Goal: Information Seeking & Learning: Check status

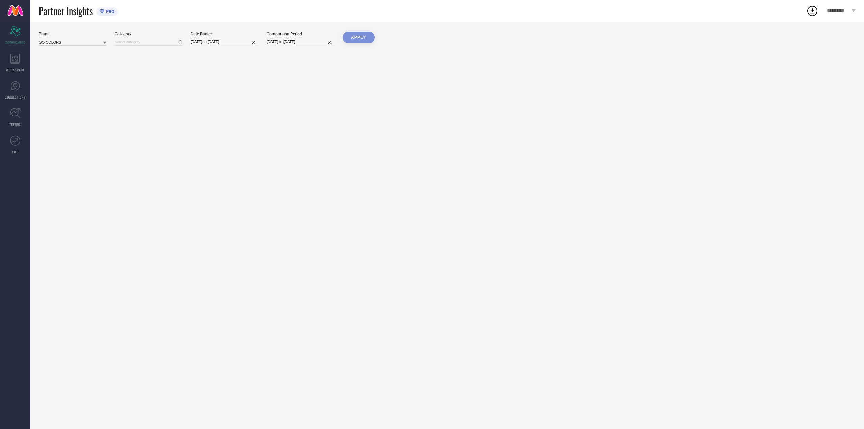
type input "All"
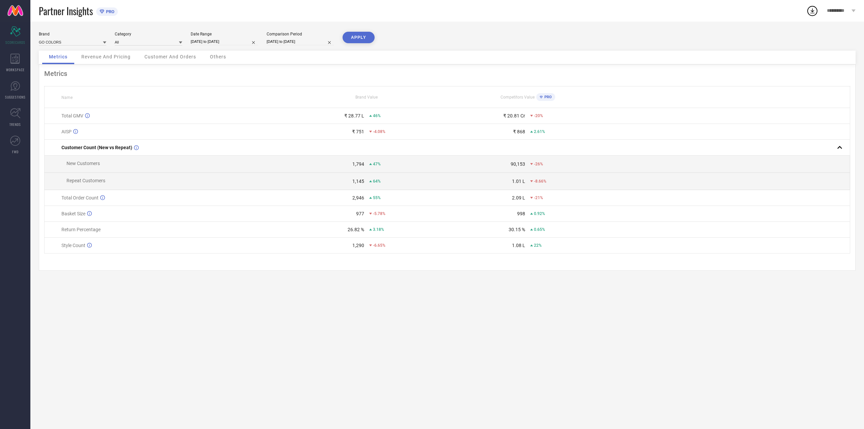
select select "6"
select select "2025"
select select "7"
select select "2025"
click at [241, 42] on input "[DATE] to [DATE]" at bounding box center [225, 41] width 68 height 7
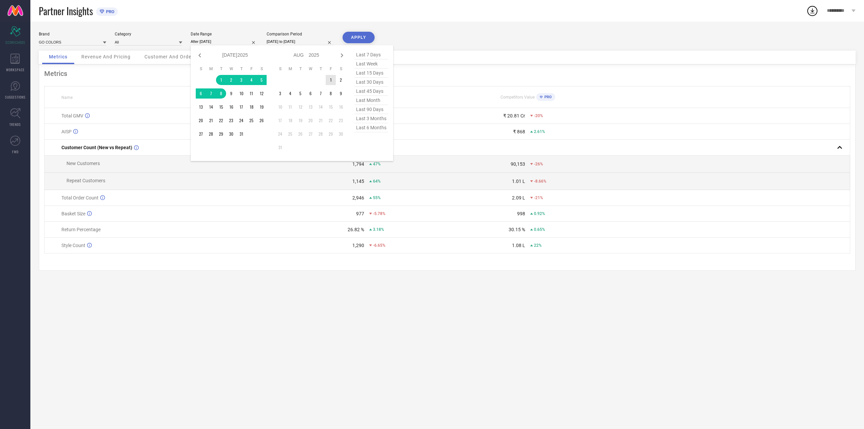
click at [331, 80] on td "1" at bounding box center [331, 80] width 10 height 10
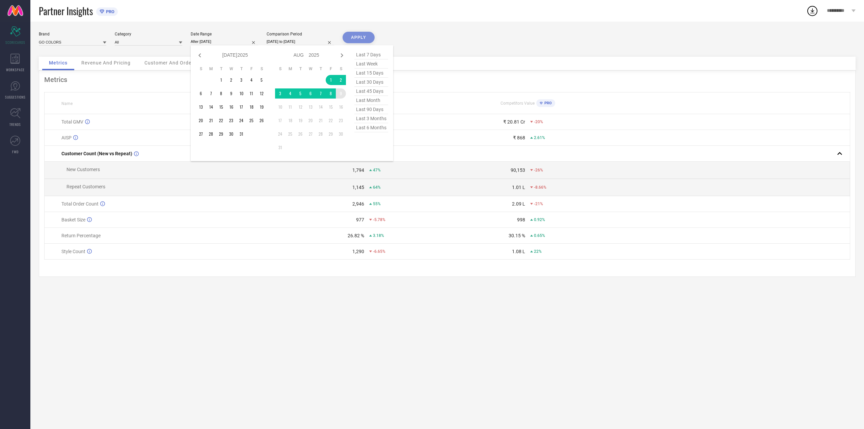
type input "[DATE] to [DATE]"
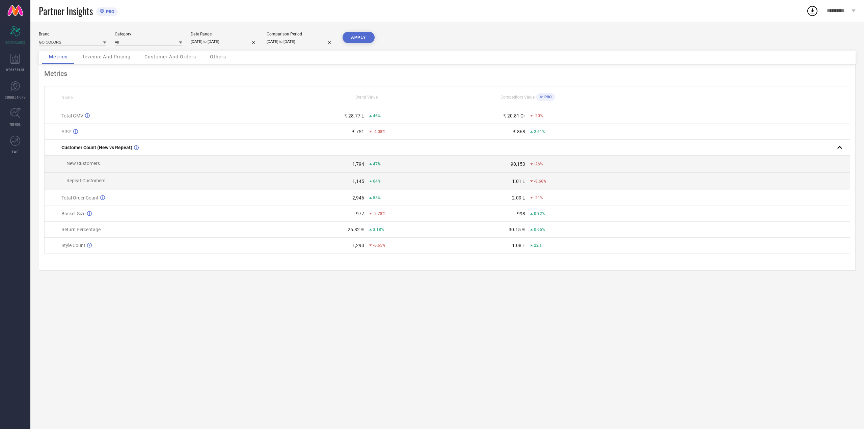
click at [357, 37] on button "APPLY" at bounding box center [359, 37] width 32 height 11
select select "6"
select select "2024"
select select "7"
select select "2024"
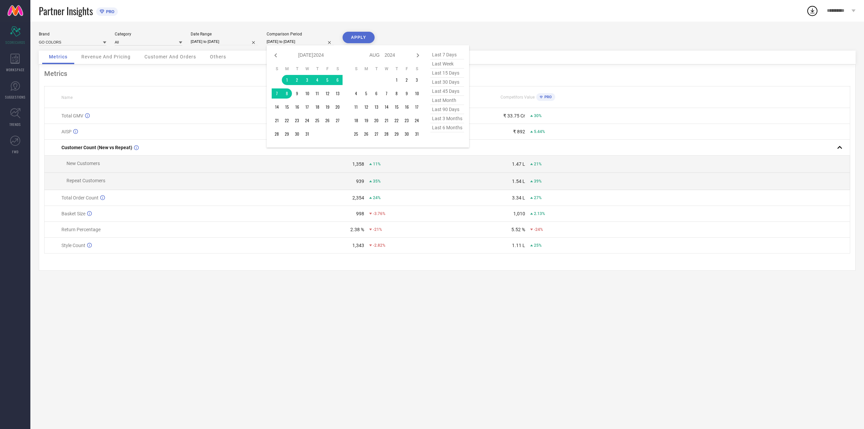
click at [316, 41] on input "[DATE] to [DATE]" at bounding box center [301, 41] width 68 height 7
click at [396, 81] on td "1" at bounding box center [397, 80] width 10 height 10
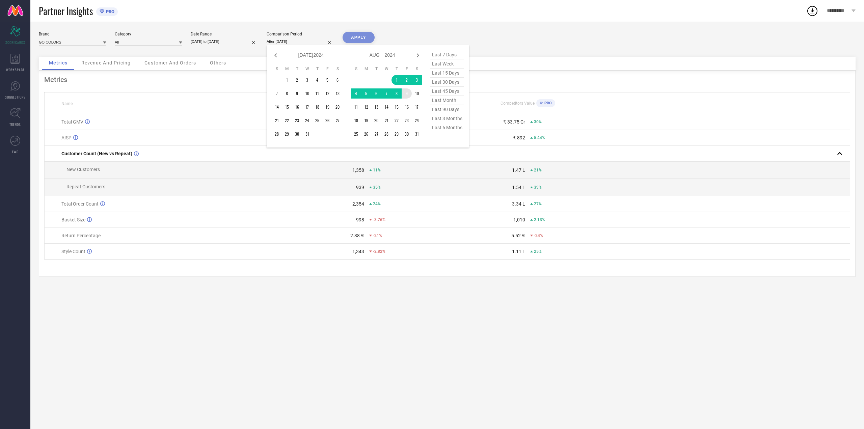
type input "[DATE] to [DATE]"
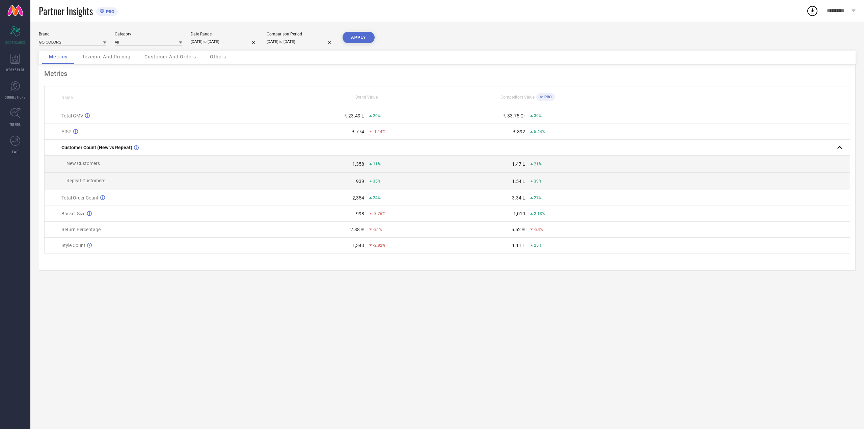
click at [359, 34] on button "APPLY" at bounding box center [359, 37] width 32 height 11
click at [358, 318] on div "Brand GO COLORS Category All Date Range [DATE] to [DATE] Comparison Period [DAT…" at bounding box center [447, 225] width 834 height 407
click at [314, 328] on div "Brand GO COLORS Category All Date Range [DATE] to [DATE] Comparison Period [DAT…" at bounding box center [447, 225] width 834 height 407
click at [316, 44] on input "[DATE] to [DATE]" at bounding box center [301, 41] width 68 height 7
select select "7"
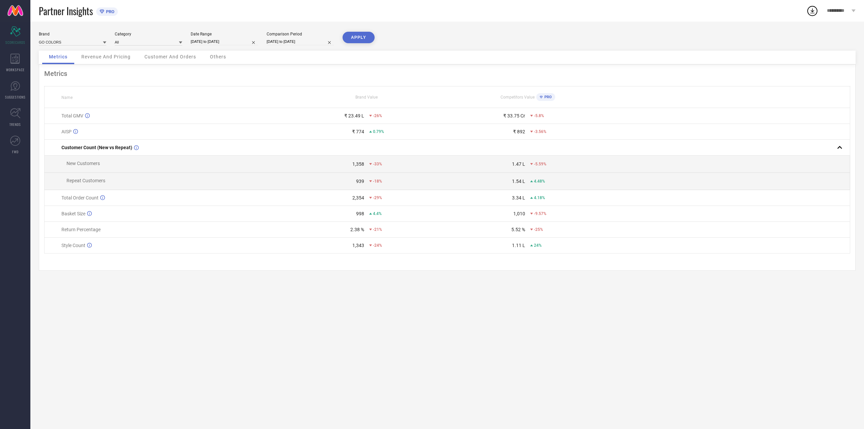
select select "2024"
select select "8"
select select "2024"
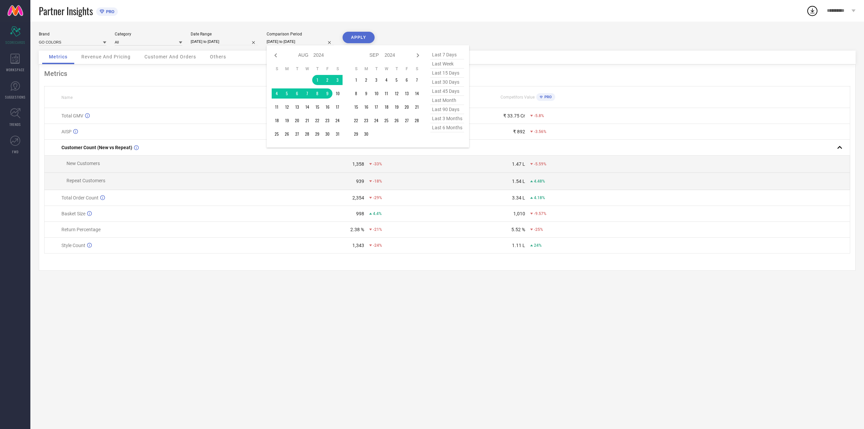
click at [277, 56] on icon at bounding box center [276, 55] width 8 height 8
select select "6"
select select "2024"
select select "7"
select select "2024"
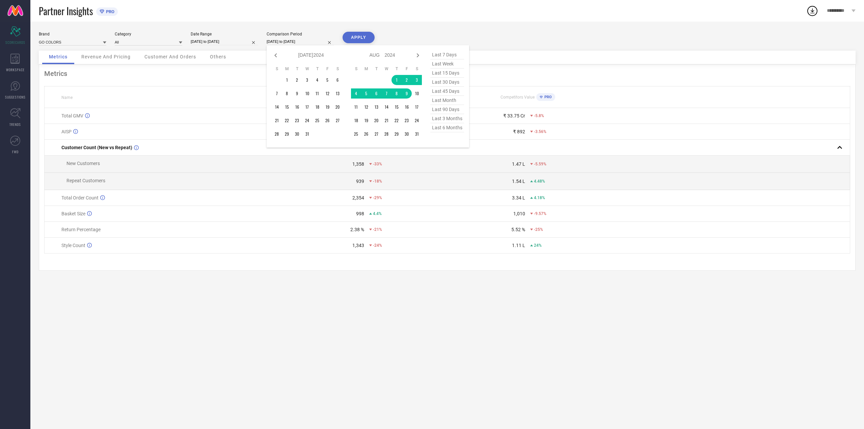
click at [444, 99] on span "last month" at bounding box center [447, 100] width 34 height 9
type input "[DATE] to [DATE]"
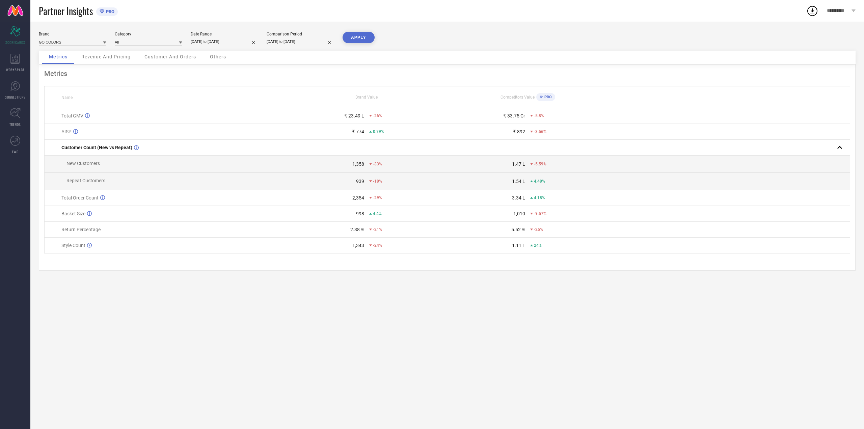
click at [354, 36] on button "APPLY" at bounding box center [359, 37] width 32 height 11
click at [311, 41] on input "[DATE] to [DATE]" at bounding box center [301, 41] width 68 height 7
select select "6"
select select "2025"
select select "7"
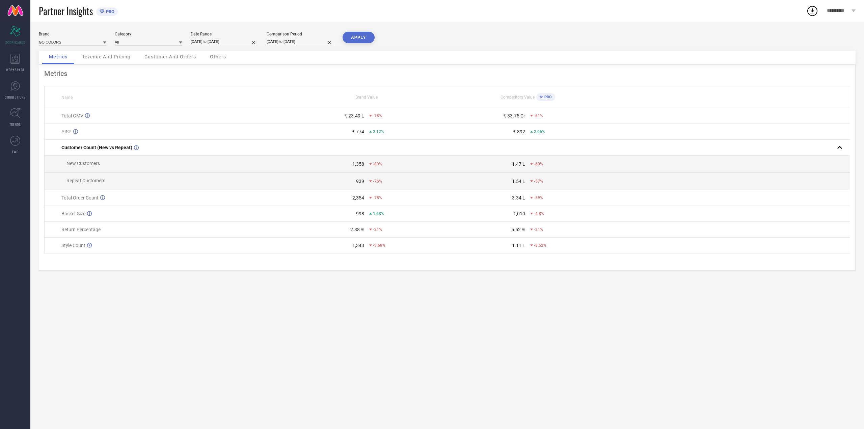
select select "2025"
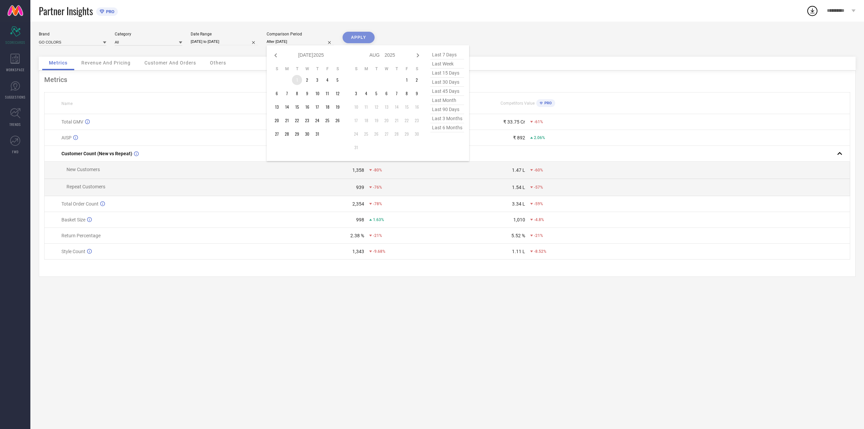
click at [295, 79] on td "1" at bounding box center [297, 80] width 10 height 10
type input "[DATE] to [DATE]"
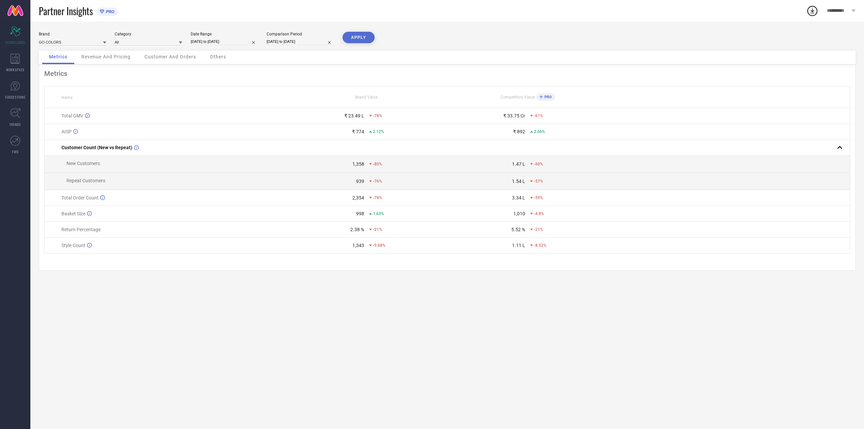
drag, startPoint x: 363, startPoint y: 38, endPoint x: 359, endPoint y: 39, distance: 4.1
click at [362, 38] on button "APPLY" at bounding box center [359, 37] width 32 height 11
click at [102, 58] on span "Revenue And Pricing" at bounding box center [105, 56] width 49 height 5
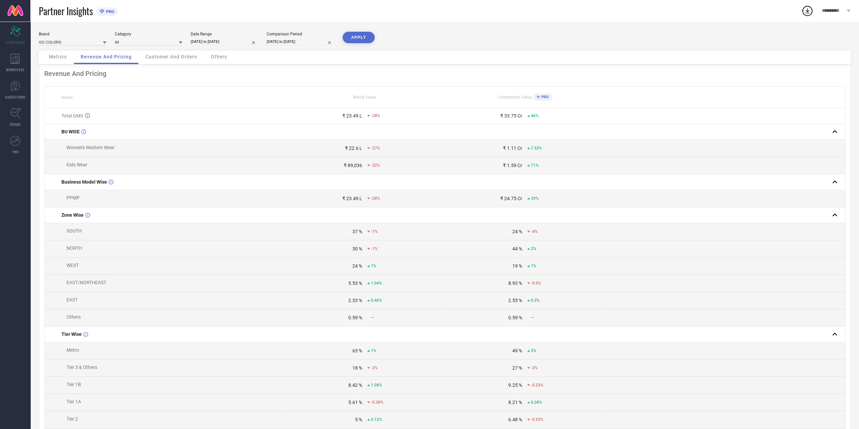
click at [168, 56] on span "Customer And Orders" at bounding box center [171, 56] width 52 height 5
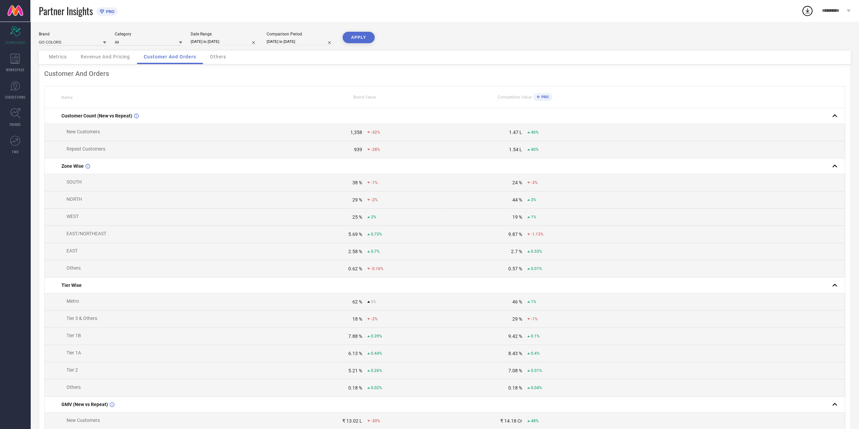
click at [89, 61] on div "Revenue And Pricing" at bounding box center [105, 58] width 63 height 14
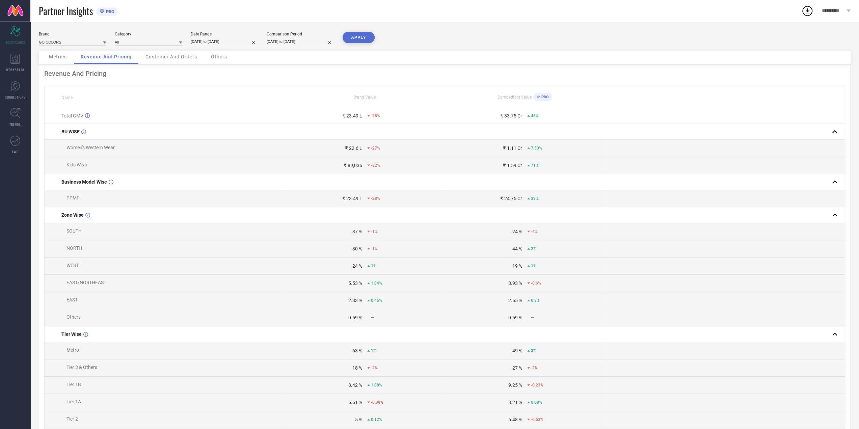
click at [58, 55] on span "Metrics" at bounding box center [58, 56] width 18 height 5
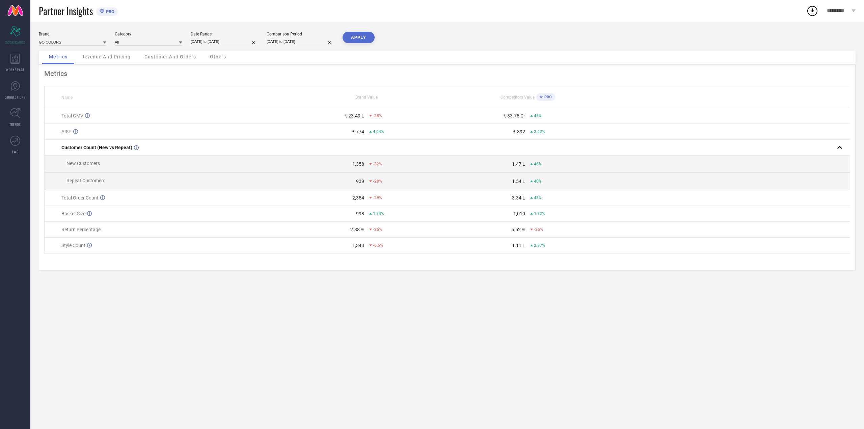
click at [95, 58] on span "Revenue And Pricing" at bounding box center [105, 56] width 49 height 5
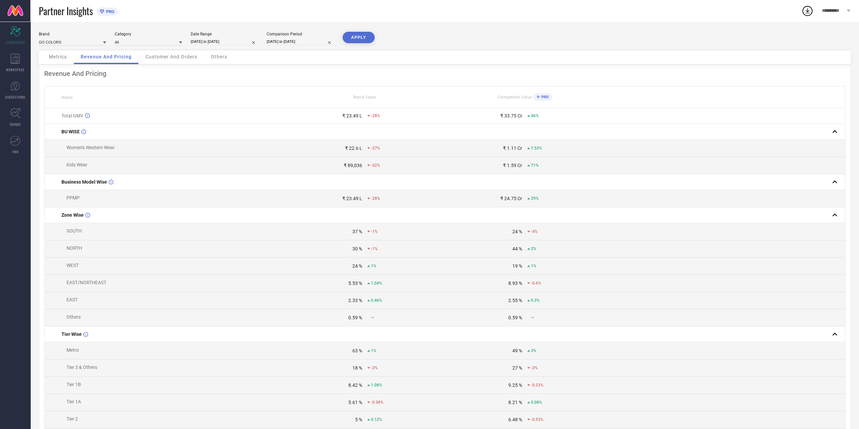
click at [165, 62] on div "Customer And Orders" at bounding box center [171, 58] width 65 height 14
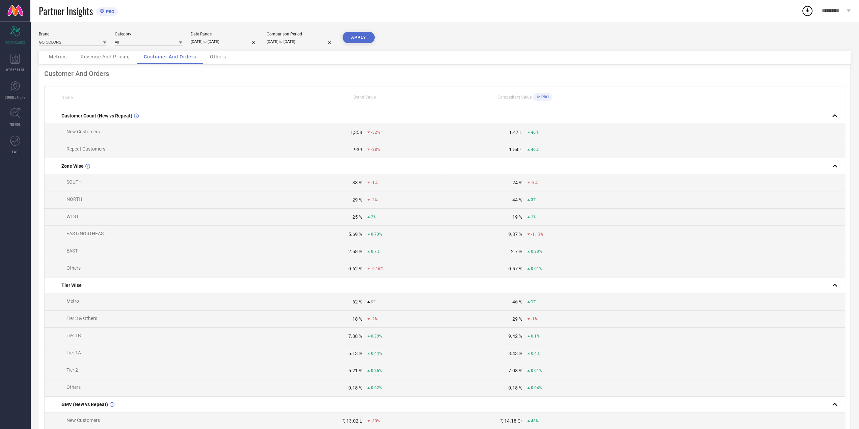
click at [222, 59] on span "Others" at bounding box center [218, 56] width 16 height 5
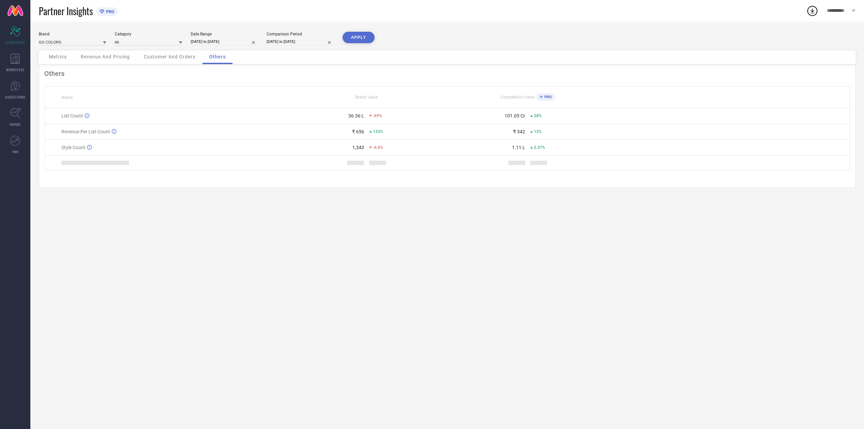
click at [162, 58] on span "Customer And Orders" at bounding box center [170, 56] width 52 height 5
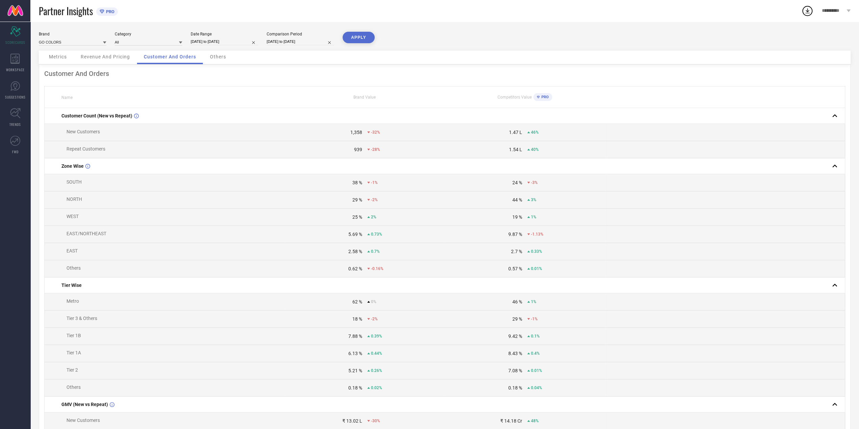
click at [102, 57] on span "Revenue And Pricing" at bounding box center [105, 56] width 49 height 5
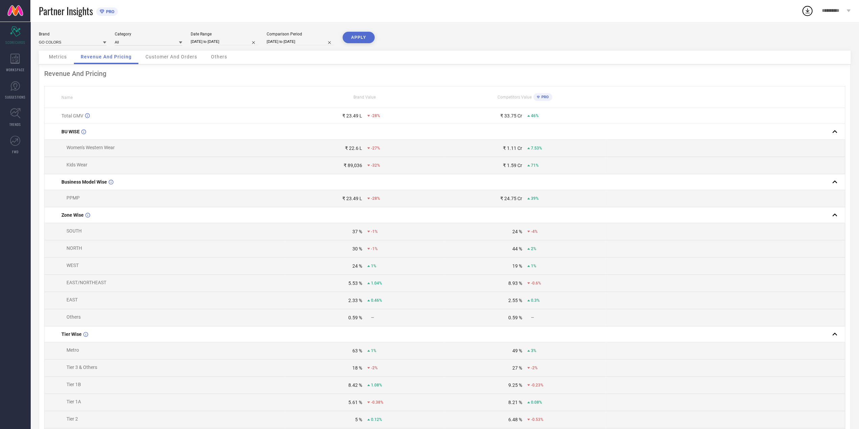
click at [64, 60] on div "Metrics" at bounding box center [57, 58] width 31 height 14
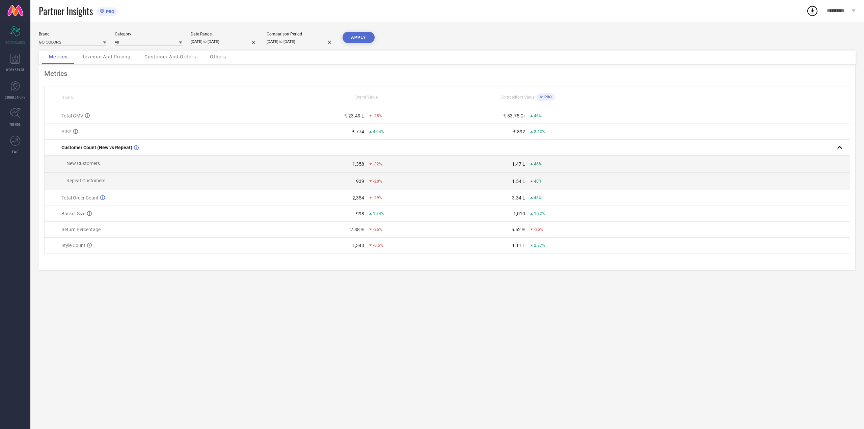
click at [110, 61] on div "Revenue And Pricing" at bounding box center [106, 58] width 63 height 14
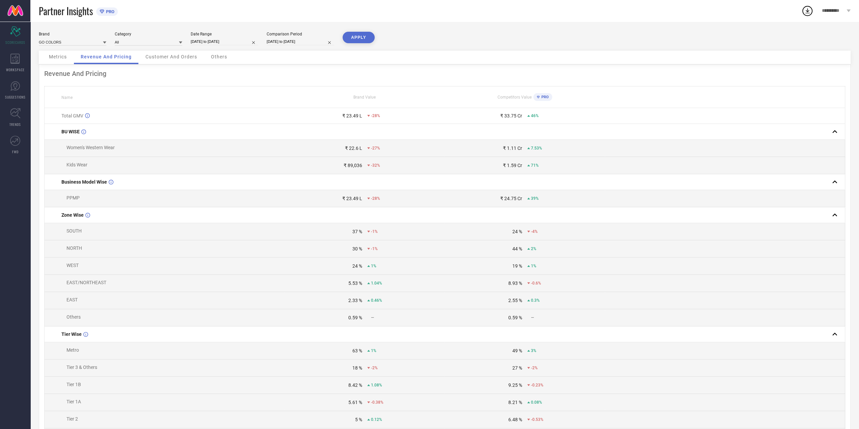
click at [248, 60] on div "Metrics Revenue And Pricing Customer And Orders Others" at bounding box center [445, 58] width 812 height 14
click at [13, 58] on icon at bounding box center [14, 59] width 9 height 10
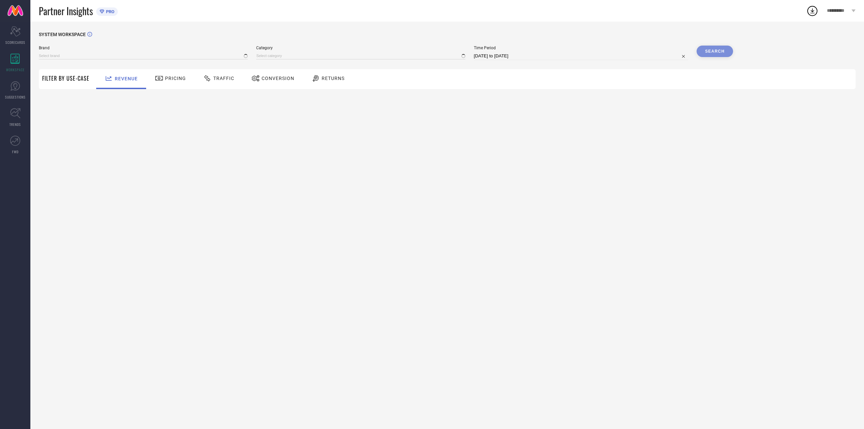
type input "GO COLORS"
type input "All"
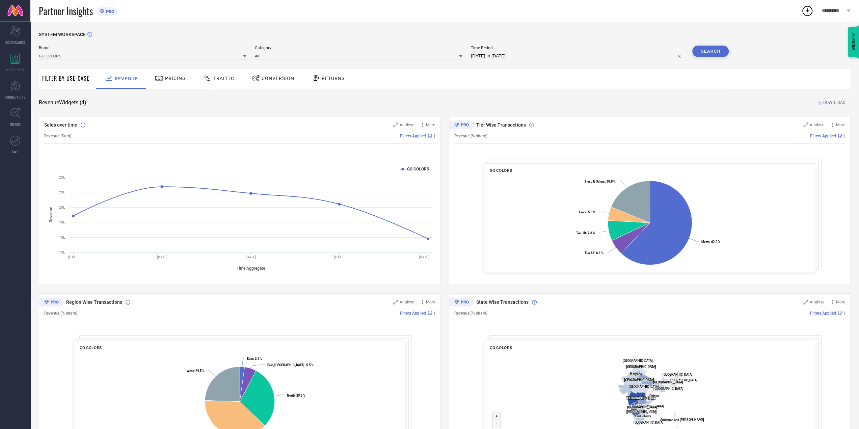
click at [225, 77] on span "Traffic" at bounding box center [223, 78] width 21 height 5
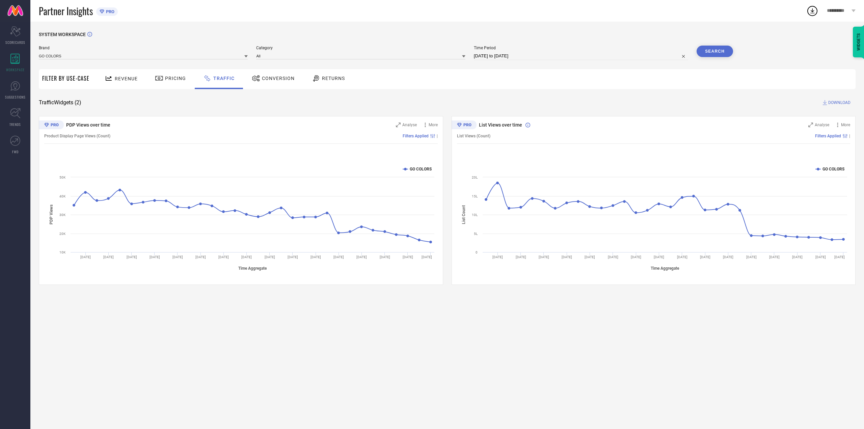
click at [545, 54] on input "[DATE] to [DATE]" at bounding box center [581, 56] width 214 height 8
select select "6"
select select "2025"
select select "7"
select select "2025"
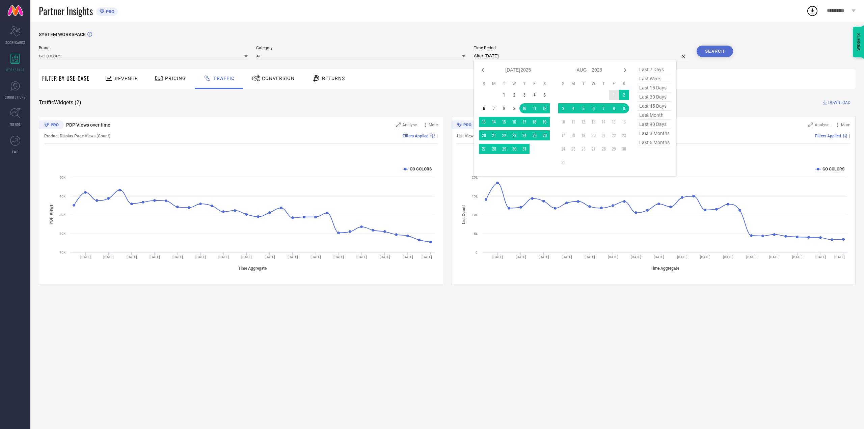
click at [615, 94] on td "1" at bounding box center [614, 95] width 10 height 10
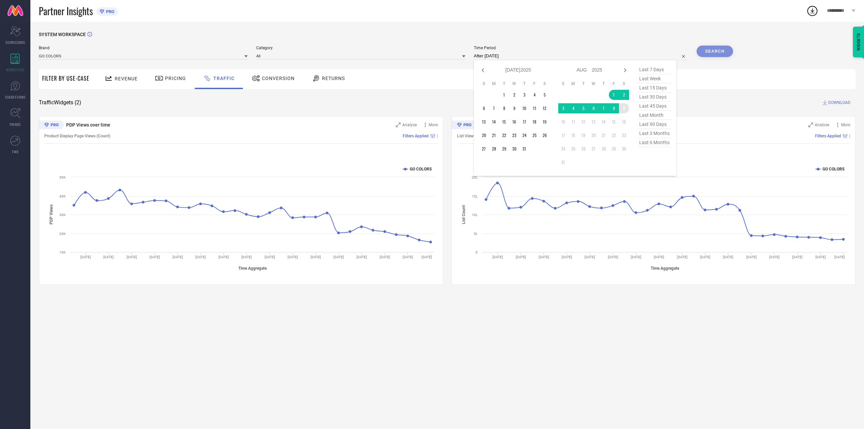
type input "[DATE] to [DATE]"
click at [715, 52] on button "Search" at bounding box center [715, 51] width 36 height 11
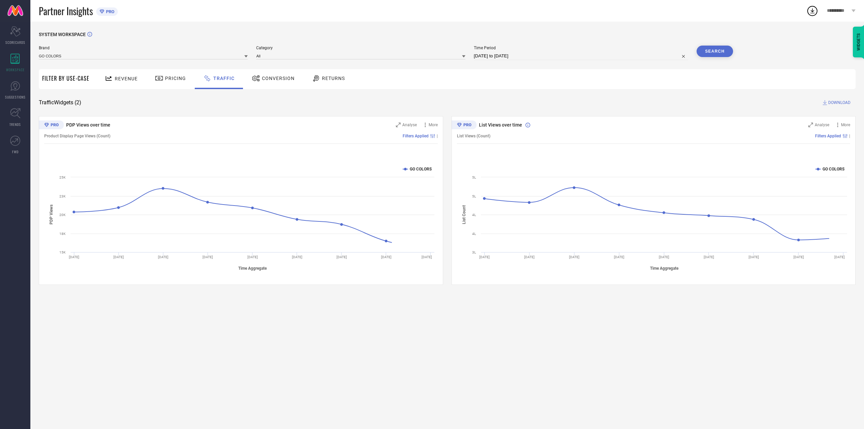
click at [594, 62] on div "Brand GO COLORS Category All Time Period [DATE] to [DATE] Search" at bounding box center [386, 56] width 694 height 20
select select "7"
select select "2025"
select select "8"
select select "2025"
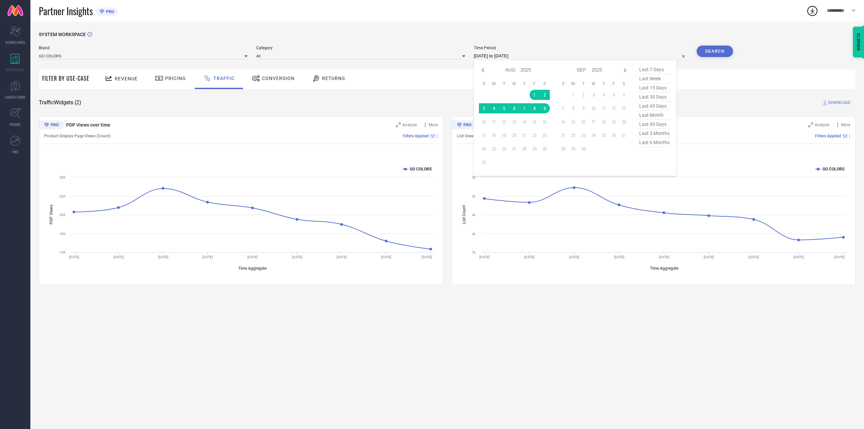
click at [586, 56] on input "[DATE] to [DATE]" at bounding box center [581, 56] width 214 height 8
click at [484, 70] on icon at bounding box center [483, 70] width 8 height 8
select select "6"
select select "2025"
select select "7"
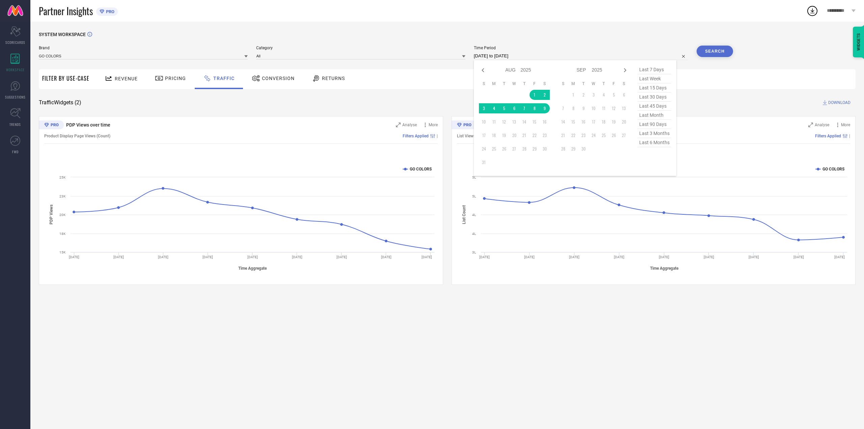
select select "2025"
click at [501, 96] on td "1" at bounding box center [504, 95] width 10 height 10
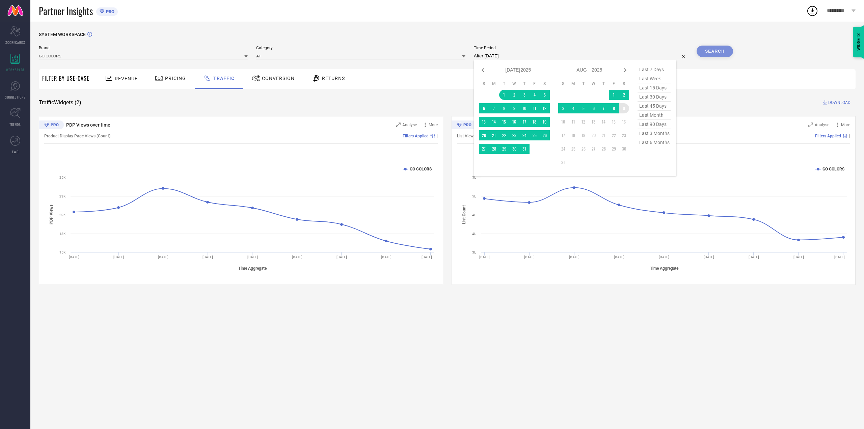
type input "[DATE] to [DATE]"
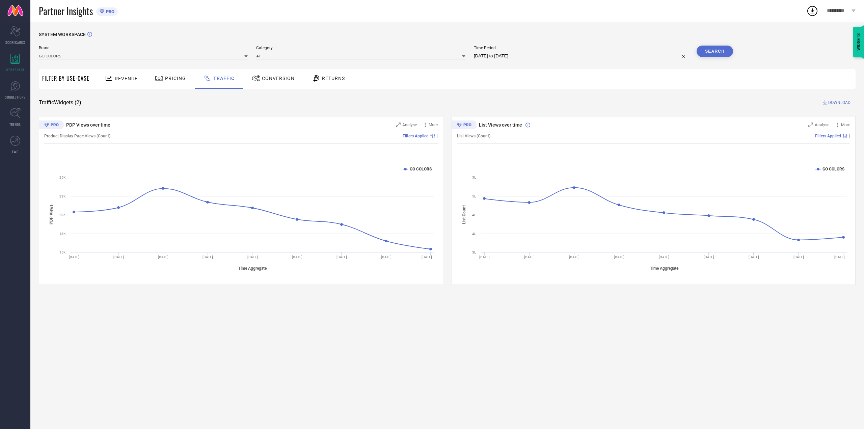
click at [716, 51] on button "Search" at bounding box center [715, 51] width 36 height 11
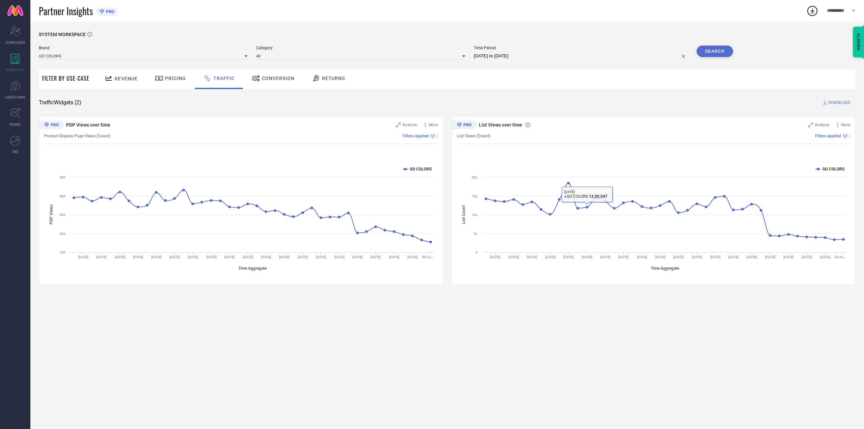
click at [267, 75] on div "Conversion" at bounding box center [273, 78] width 46 height 11
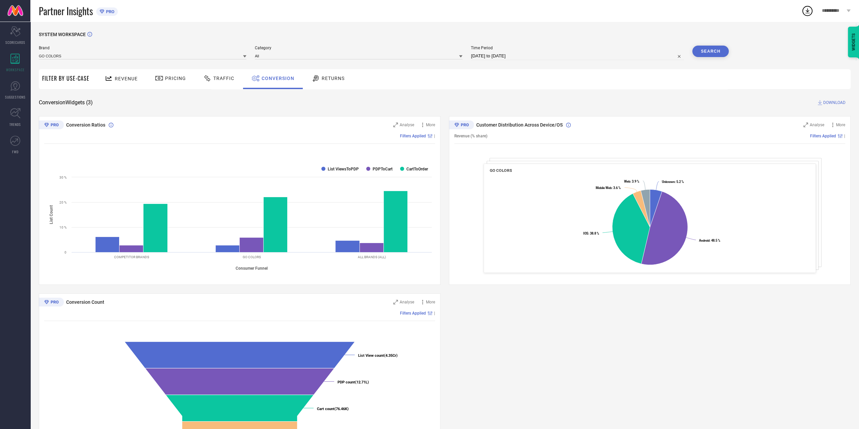
click at [173, 77] on span "Pricing" at bounding box center [175, 78] width 21 height 5
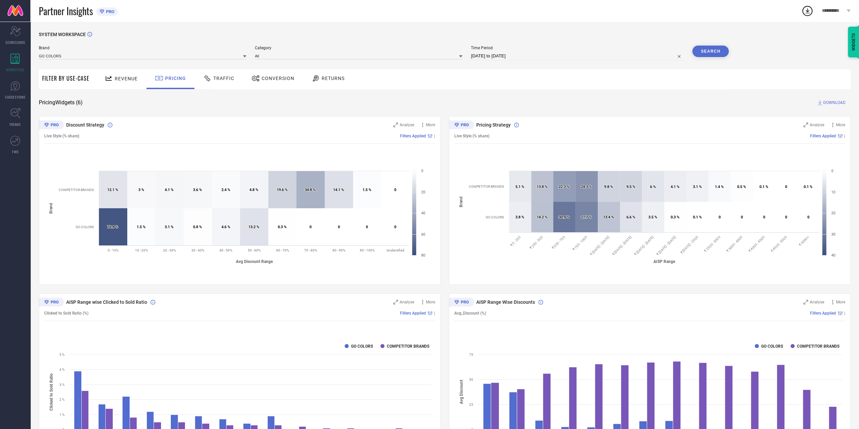
click at [222, 78] on span "Traffic" at bounding box center [223, 78] width 21 height 5
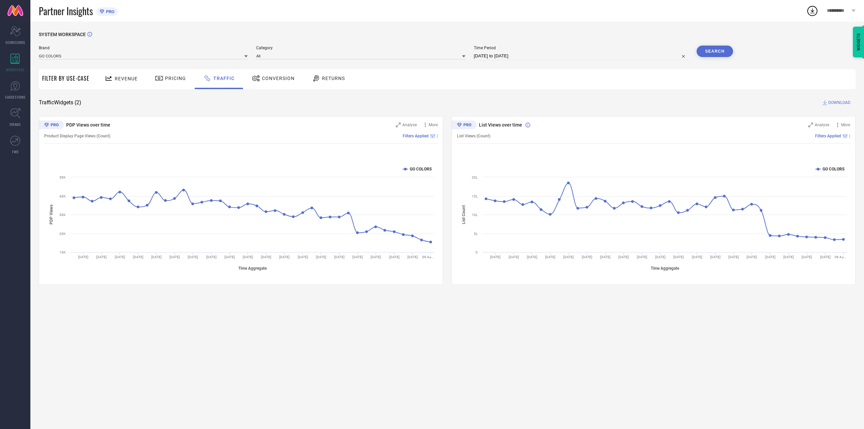
click at [826, 123] on span "Analyse" at bounding box center [822, 125] width 15 height 5
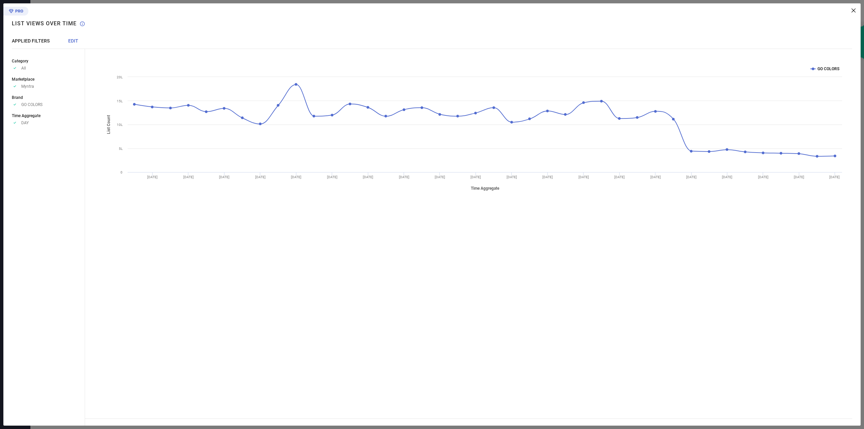
click at [854, 11] on icon at bounding box center [854, 10] width 4 height 4
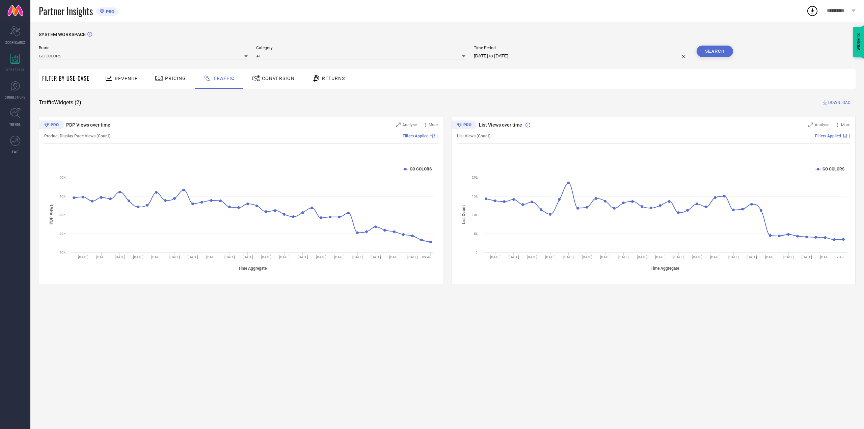
click at [338, 77] on span "Returns" at bounding box center [333, 78] width 23 height 5
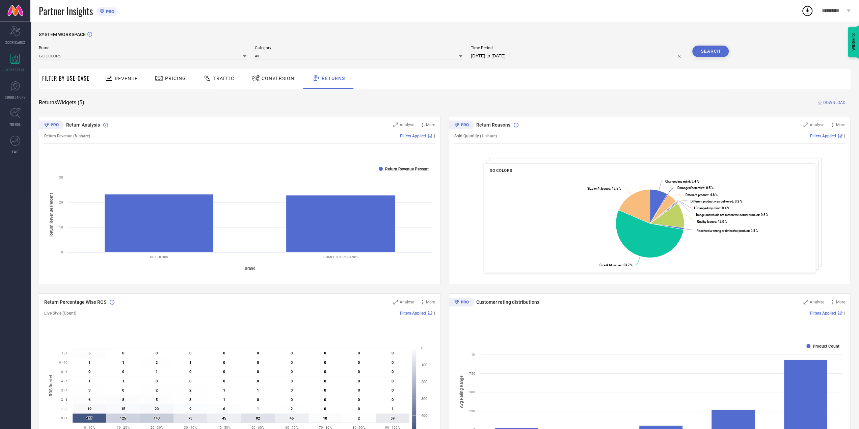
click at [272, 77] on span "Conversion" at bounding box center [278, 78] width 33 height 5
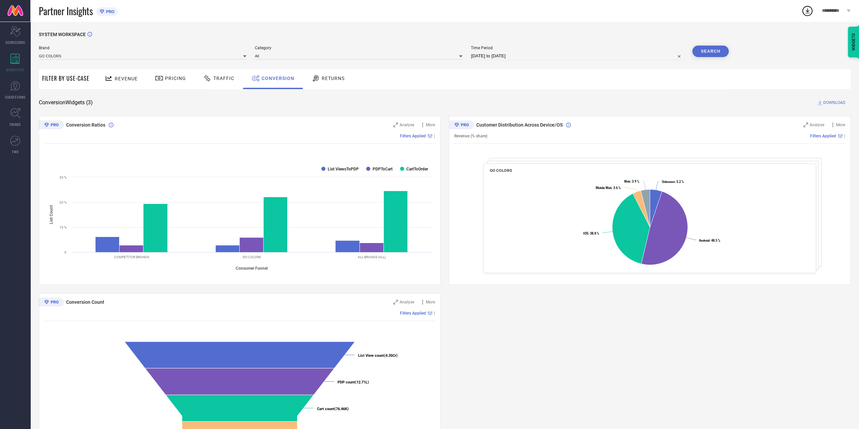
click at [220, 80] on span "Traffic" at bounding box center [223, 78] width 21 height 5
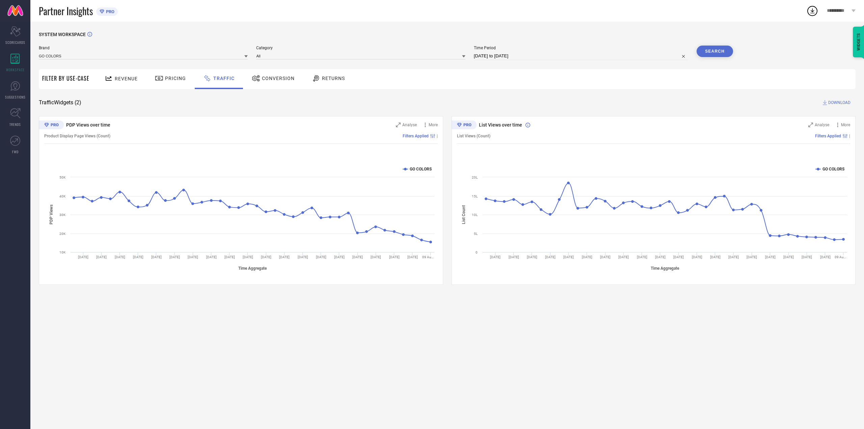
click at [406, 125] on span "Analyse" at bounding box center [409, 125] width 15 height 5
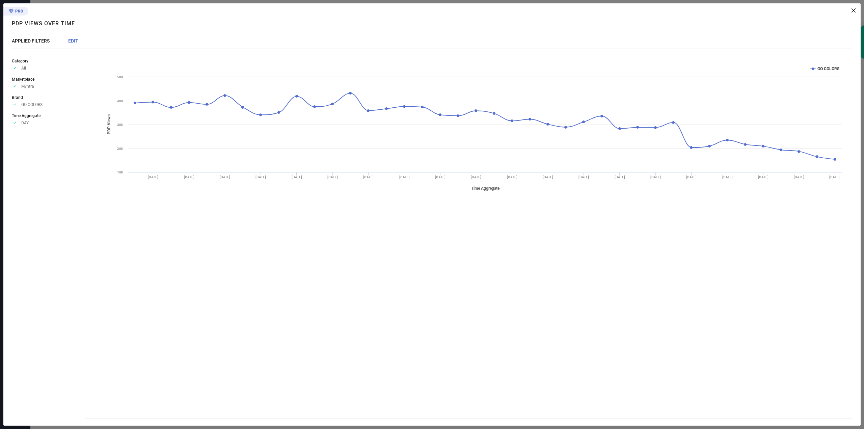
click at [853, 10] on icon at bounding box center [854, 10] width 4 height 4
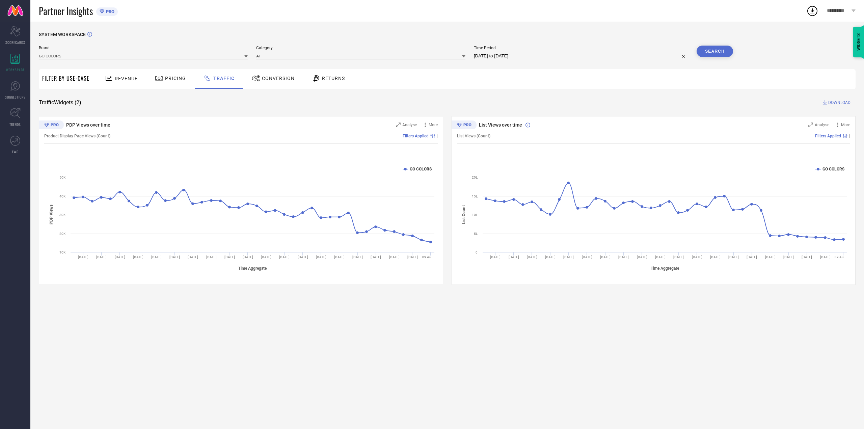
select select "6"
select select "2025"
select select "7"
select select "2025"
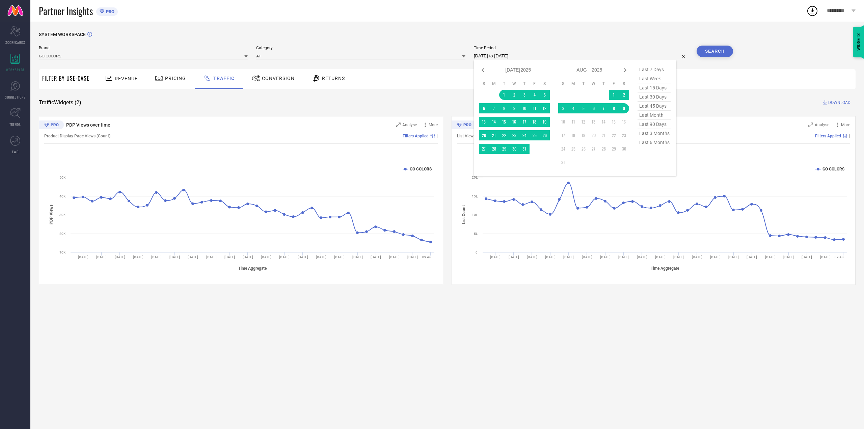
click at [634, 54] on input "[DATE] to [DATE]" at bounding box center [581, 56] width 214 height 8
click at [483, 71] on icon at bounding box center [483, 70] width 2 height 4
select select "5"
select select "2025"
select select "6"
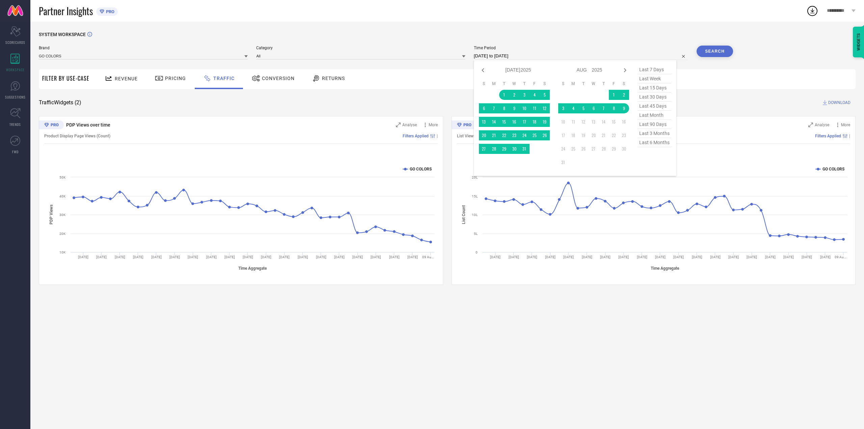
select select "2025"
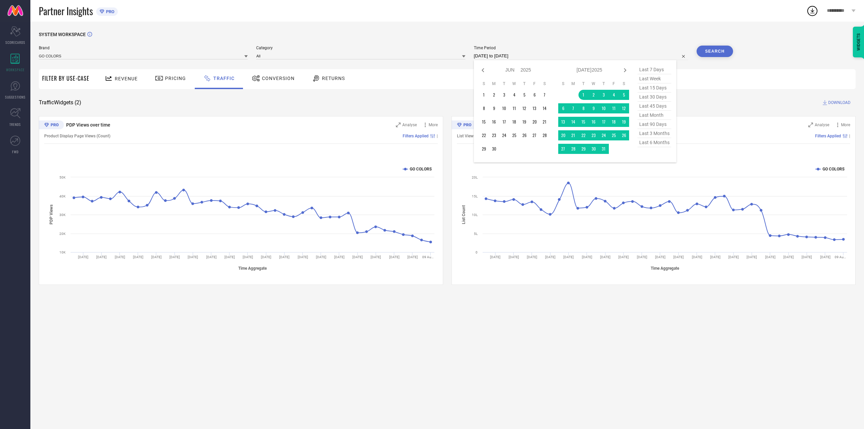
click at [483, 71] on icon at bounding box center [483, 70] width 2 height 4
select select "4"
select select "2025"
select select "5"
select select "2025"
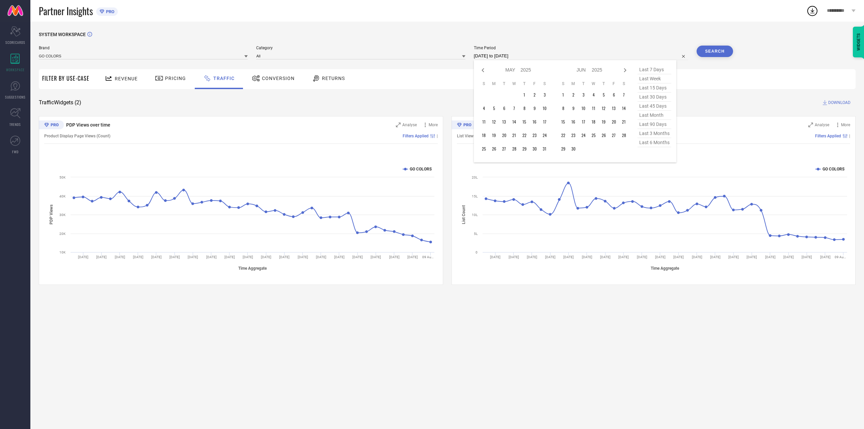
click at [483, 71] on icon at bounding box center [483, 70] width 2 height 4
select select "2"
select select "2025"
select select "3"
select select "2025"
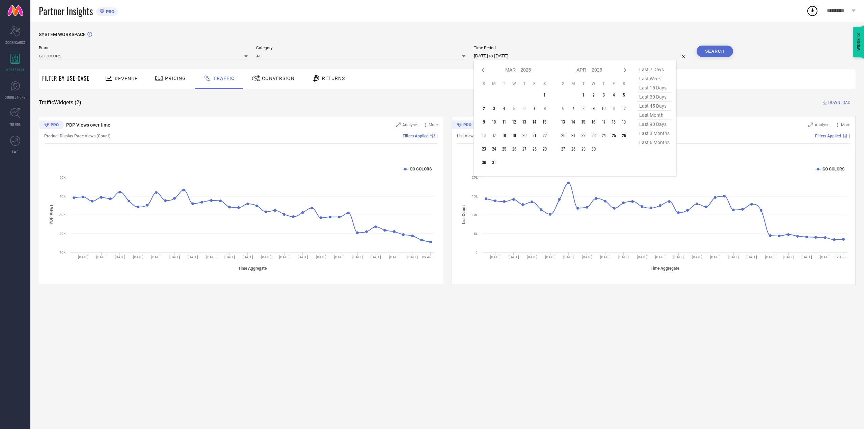
click at [483, 71] on icon at bounding box center [483, 70] width 2 height 4
select select "1"
select select "2025"
select select "2"
select select "2025"
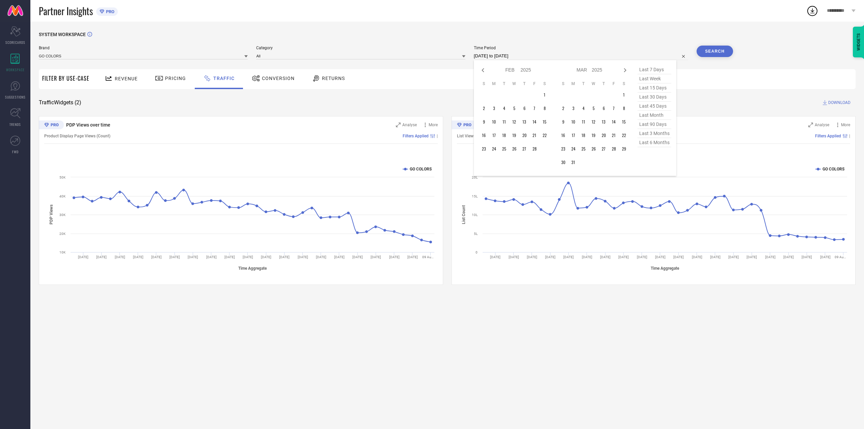
click at [483, 71] on icon at bounding box center [483, 70] width 2 height 4
select select "2025"
select select "1"
select select "2025"
click at [483, 71] on icon at bounding box center [483, 70] width 2 height 4
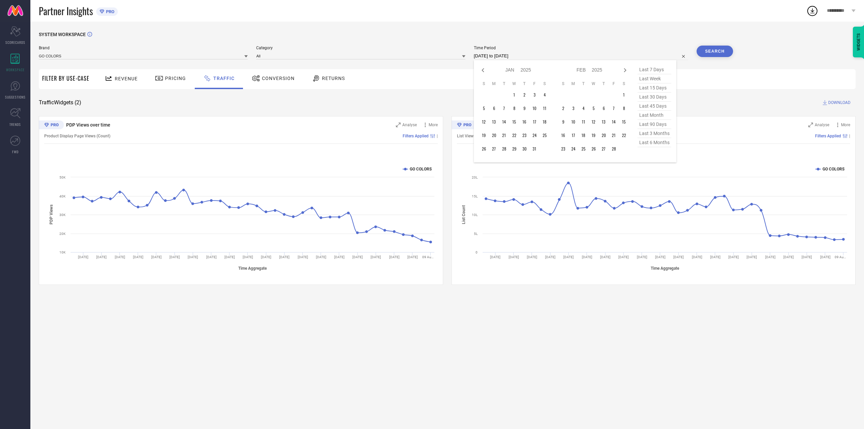
select select "11"
select select "2024"
select select "2025"
click at [483, 71] on icon at bounding box center [483, 70] width 2 height 4
select select "10"
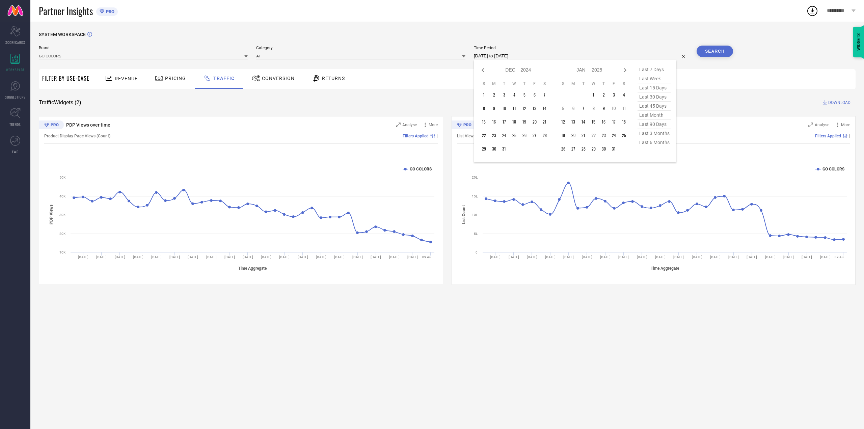
select select "2024"
select select "11"
select select "2024"
click at [483, 71] on icon at bounding box center [483, 70] width 2 height 4
select select "9"
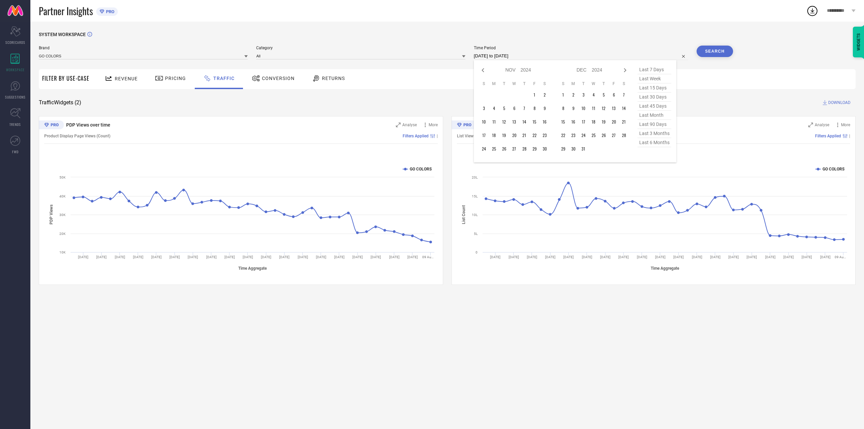
select select "2024"
select select "10"
select select "2024"
click at [483, 71] on icon at bounding box center [483, 70] width 2 height 4
select select "8"
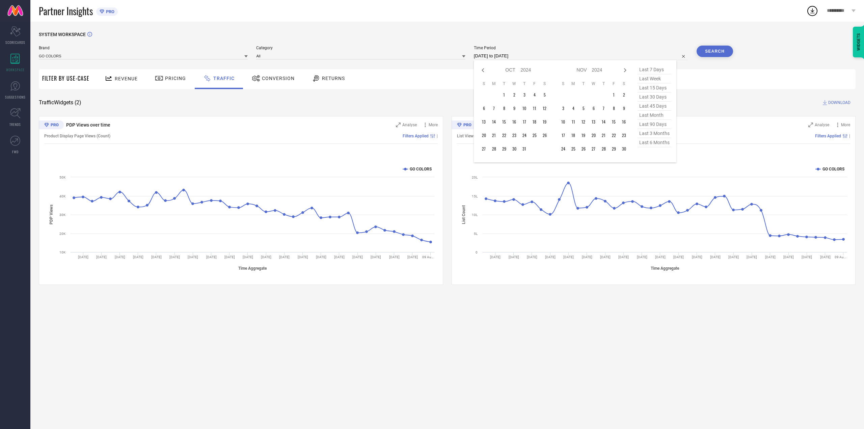
select select "2024"
select select "9"
select select "2024"
click at [483, 71] on icon at bounding box center [483, 70] width 2 height 4
select select "7"
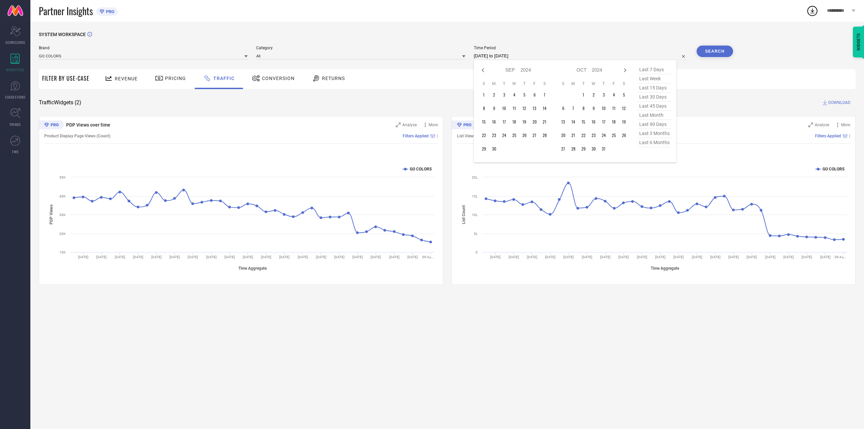
select select "2024"
select select "8"
select select "2024"
click at [483, 71] on icon at bounding box center [483, 70] width 2 height 4
select select "6"
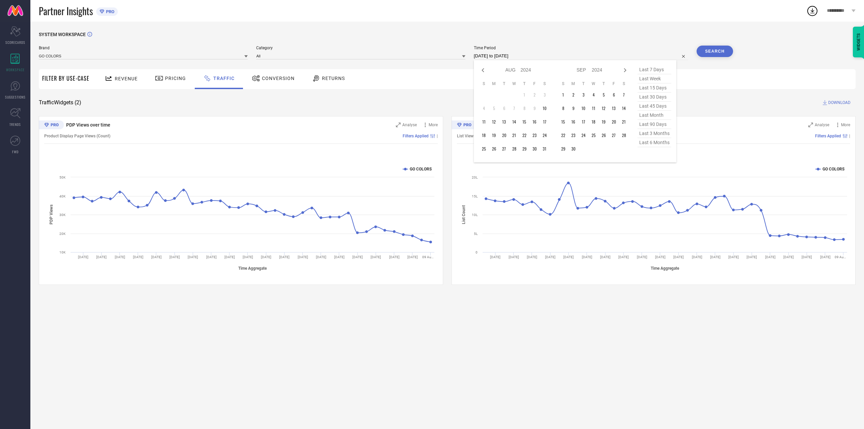
select select "2024"
select select "7"
select select "2024"
click at [627, 72] on icon at bounding box center [625, 70] width 8 height 8
select select "7"
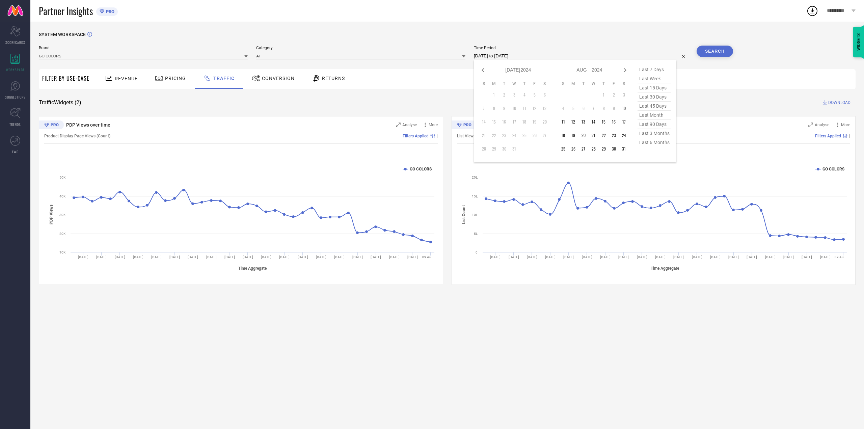
select select "2024"
select select "8"
select select "2024"
type input "After [DATE]"
click at [546, 110] on td "10" at bounding box center [545, 108] width 10 height 10
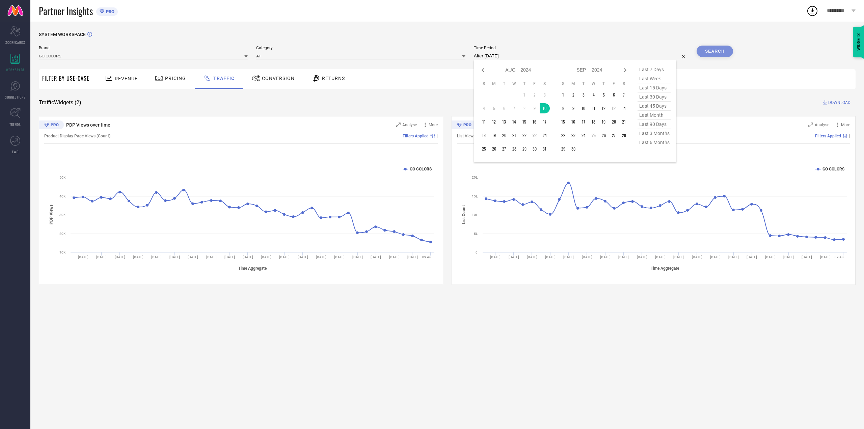
click at [628, 71] on icon at bounding box center [625, 70] width 8 height 8
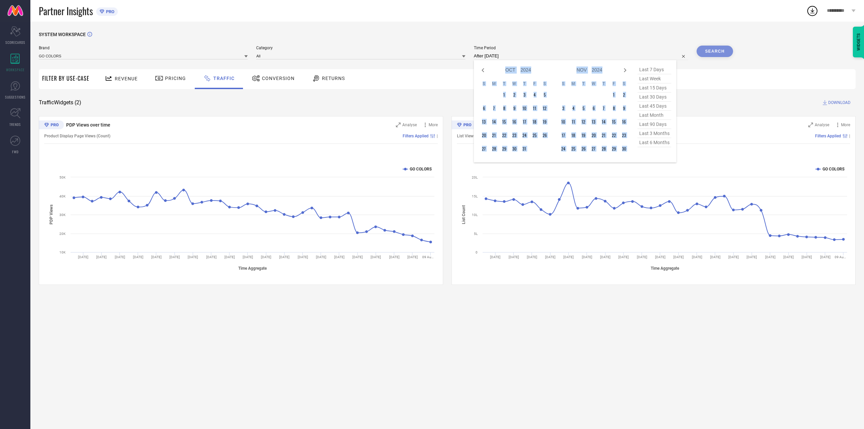
click at [628, 71] on icon at bounding box center [625, 70] width 8 height 8
select select "11"
select select "2024"
select select "2025"
click at [628, 71] on icon at bounding box center [625, 70] width 8 height 8
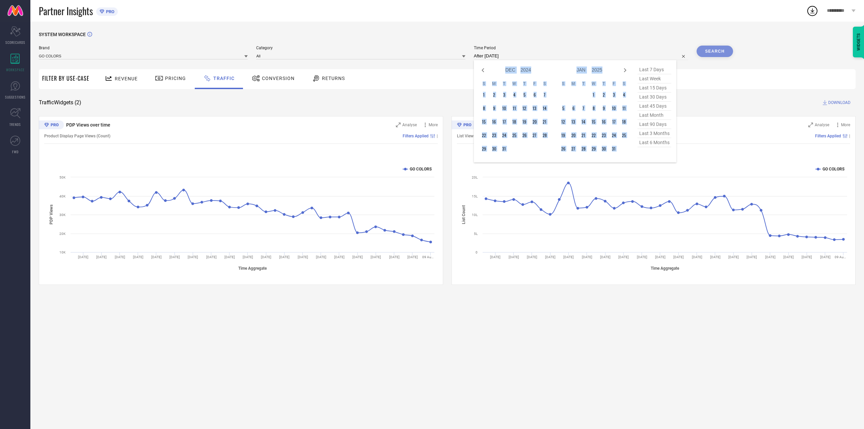
select select "2025"
select select "1"
select select "2025"
click at [628, 71] on icon at bounding box center [625, 70] width 8 height 8
select select "2"
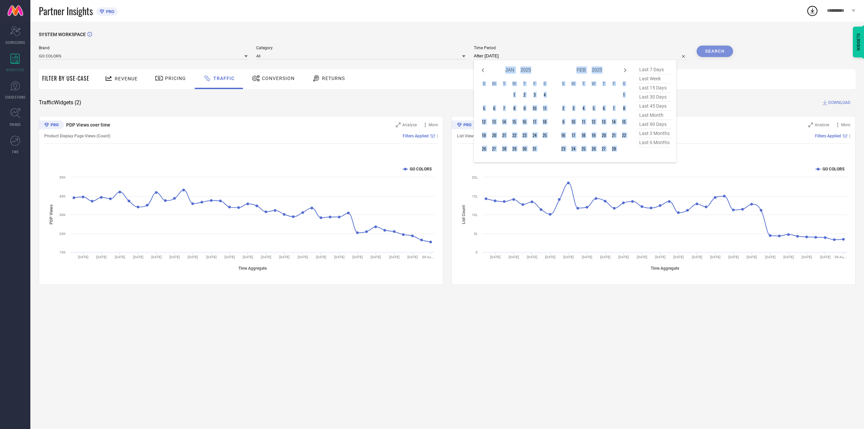
select select "2025"
select select "3"
select select "2025"
click at [628, 71] on icon at bounding box center [625, 70] width 8 height 8
select select "3"
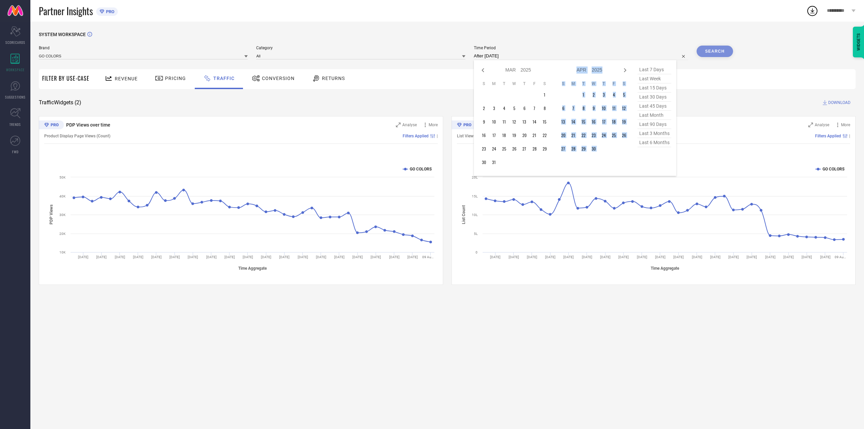
select select "2025"
select select "4"
select select "2025"
click at [628, 71] on icon at bounding box center [625, 70] width 8 height 8
select select "4"
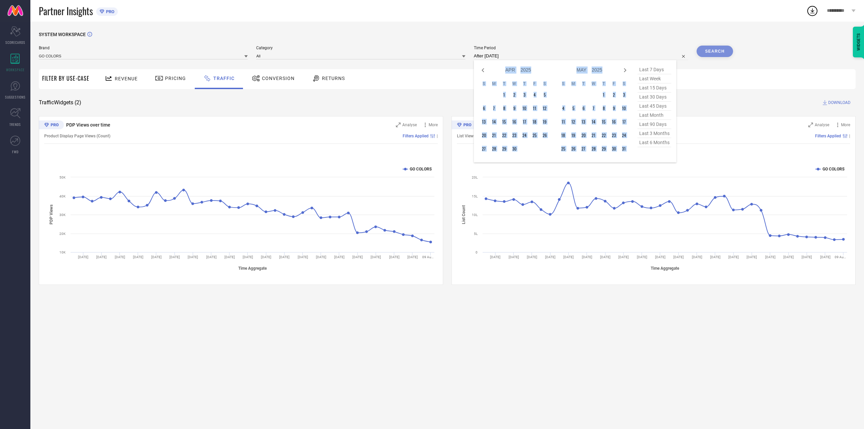
select select "2025"
select select "5"
select select "2025"
click at [628, 71] on icon at bounding box center [625, 70] width 8 height 8
select select "6"
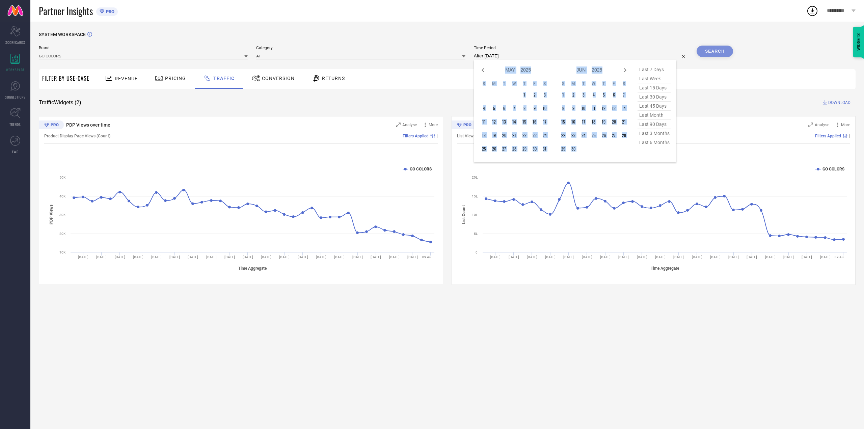
select select "2025"
select select "7"
select select "2025"
click at [625, 70] on icon at bounding box center [625, 70] width 8 height 8
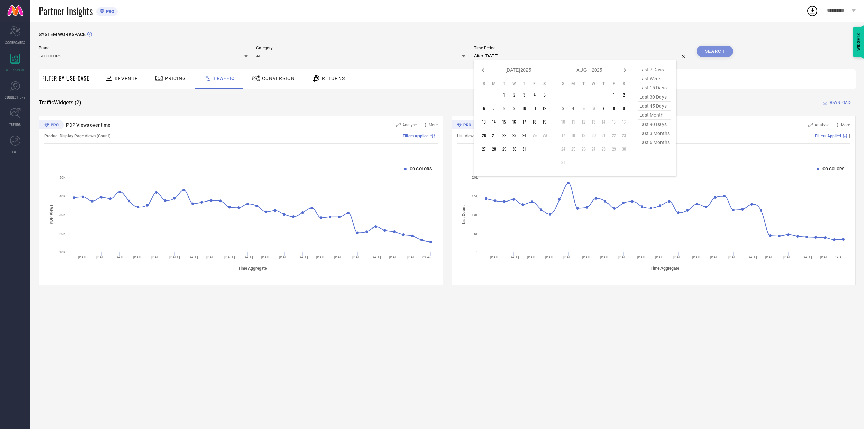
select select "7"
select select "2025"
select select "8"
select select "2025"
click at [625, 70] on icon at bounding box center [625, 70] width 8 height 8
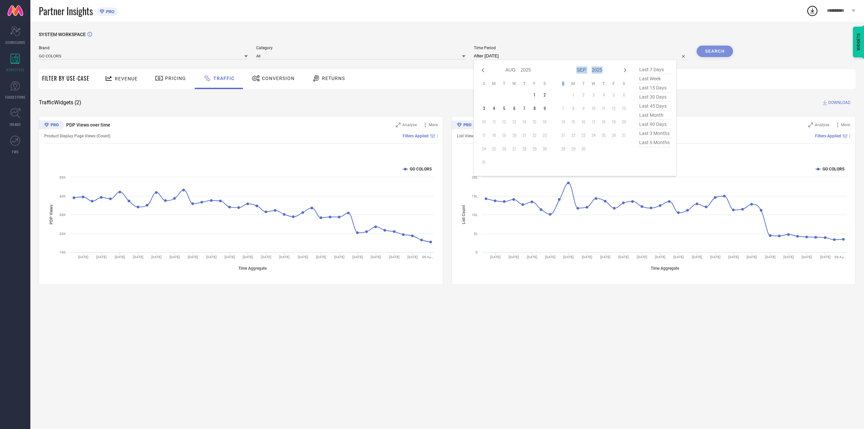
select select "8"
select select "2025"
select select "9"
select select "2025"
click at [485, 72] on icon at bounding box center [483, 70] width 8 height 8
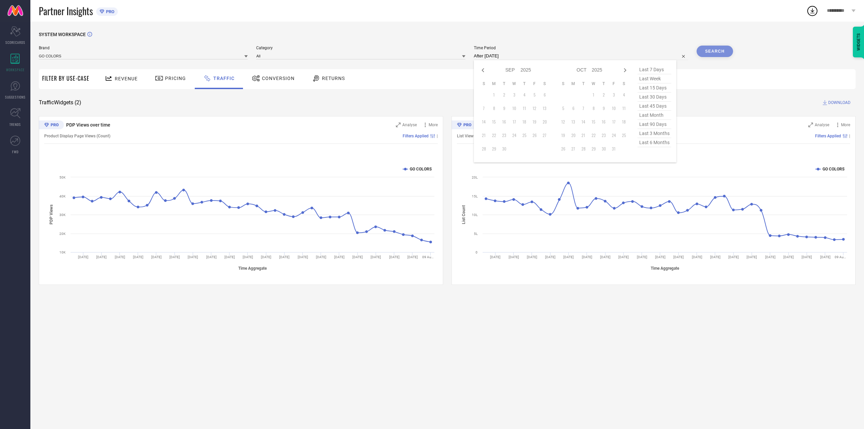
select select "7"
select select "2025"
select select "8"
select select "2025"
click at [485, 72] on icon at bounding box center [483, 70] width 8 height 8
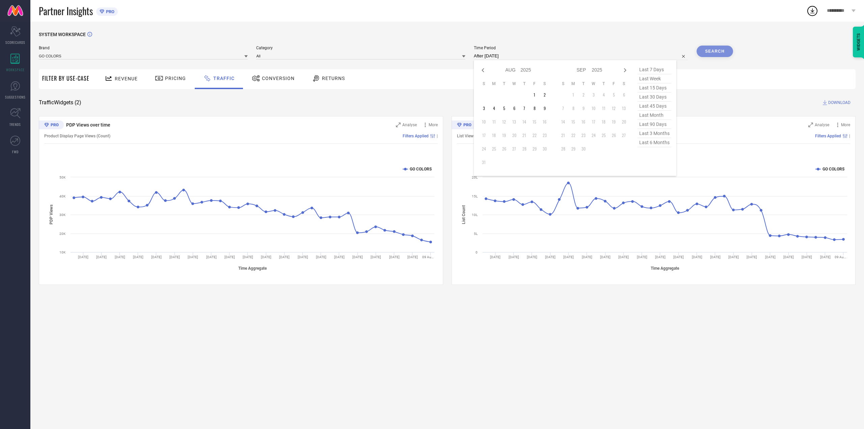
select select "6"
select select "2025"
select select "7"
select select "2025"
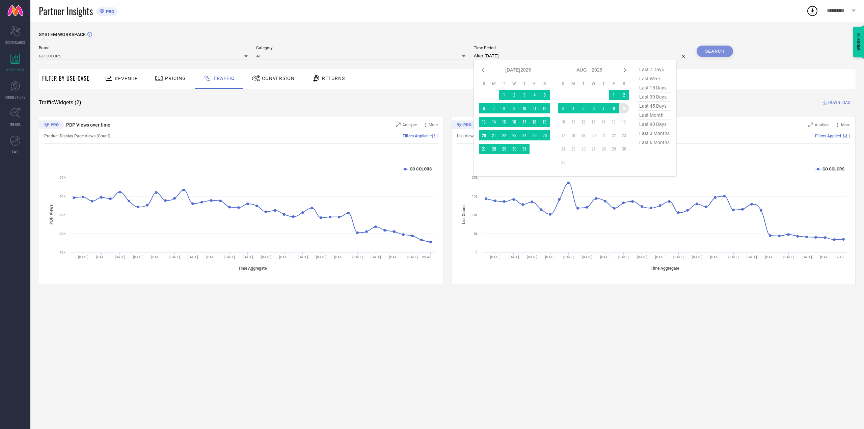
type input "[DATE] to [DATE]"
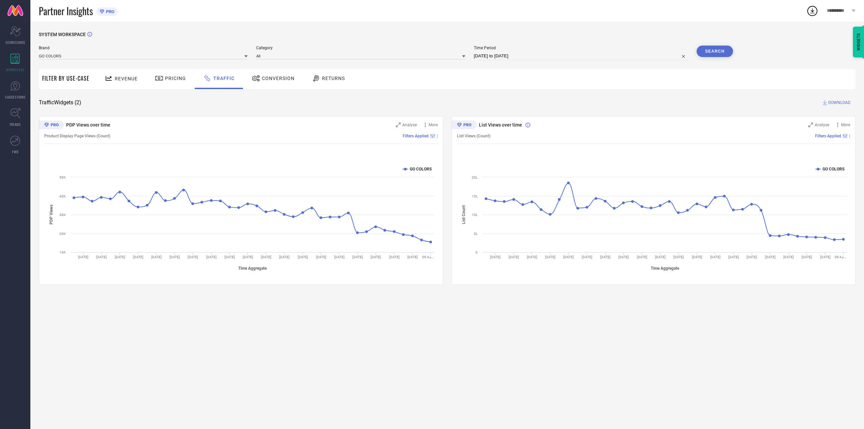
click at [723, 51] on button "Search" at bounding box center [715, 51] width 36 height 11
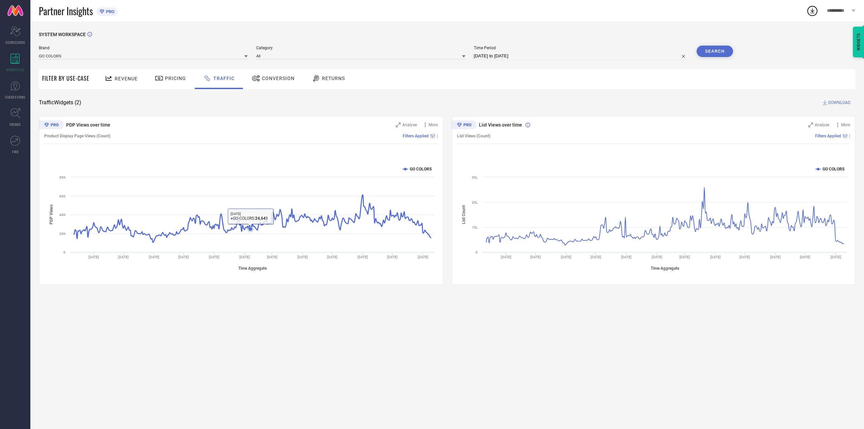
drag, startPoint x: 250, startPoint y: 237, endPoint x: 128, endPoint y: 280, distance: 129.5
click at [169, 339] on div "SYSTEM WORKSPACE Brand GO COLORS Category All Time Period [DATE] to [DATE] Sear…" at bounding box center [447, 225] width 834 height 407
click at [273, 76] on span "Conversion" at bounding box center [278, 78] width 33 height 5
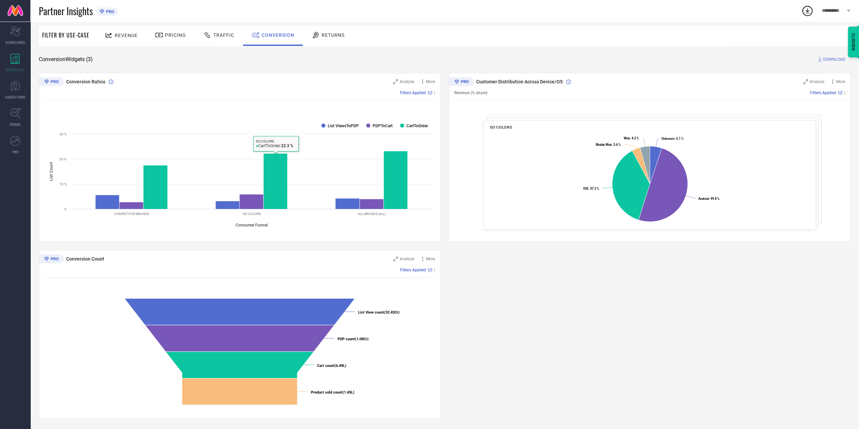
scroll to position [43, 0]
click at [530, 310] on div "Conversion Ratios Analyse More Filters Applied | Created with Highcharts 9.3.3 …" at bounding box center [445, 246] width 812 height 346
click at [219, 33] on span "Traffic" at bounding box center [223, 34] width 21 height 5
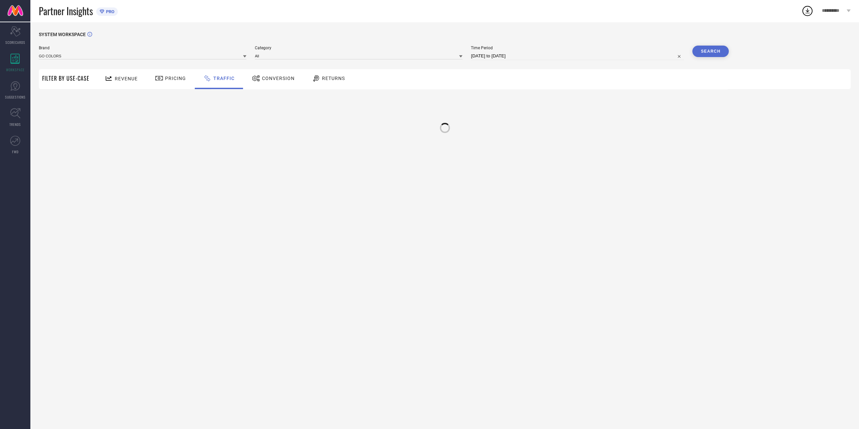
scroll to position [0, 0]
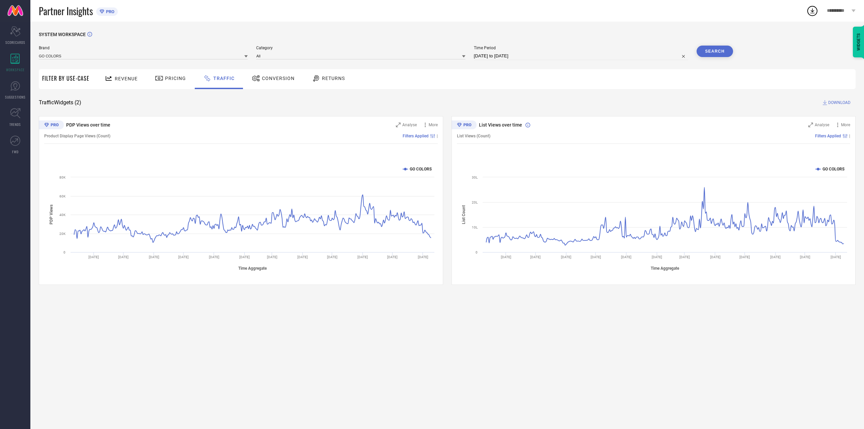
click at [277, 82] on div "Conversion" at bounding box center [273, 78] width 46 height 11
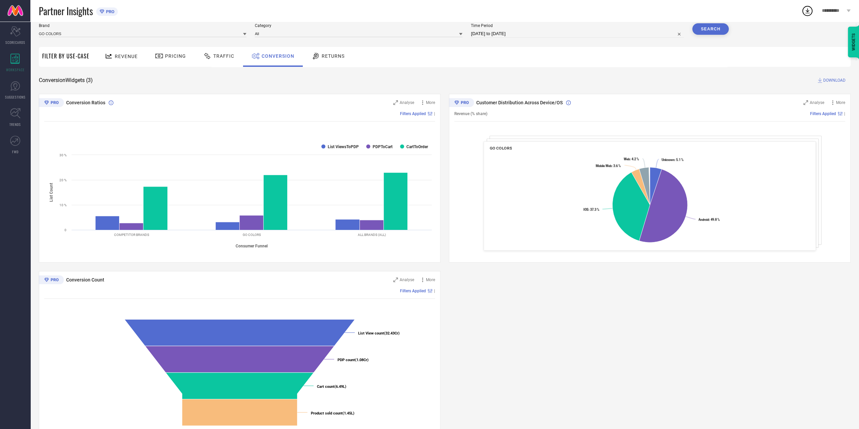
scroll to position [43, 0]
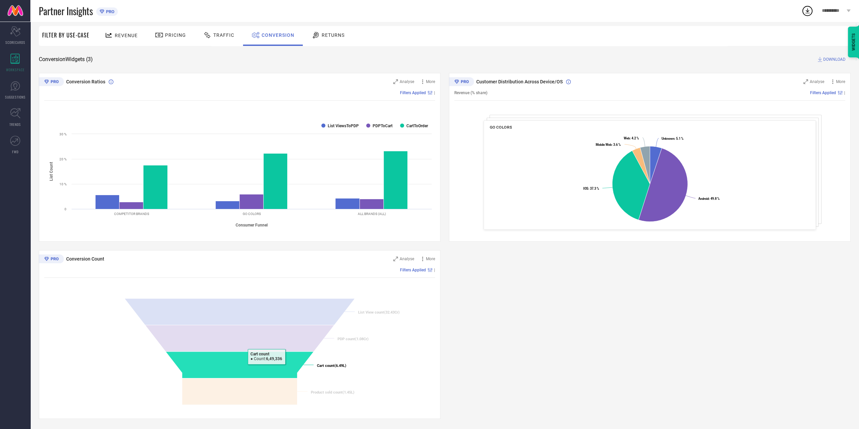
click at [266, 369] on icon at bounding box center [240, 364] width 148 height 27
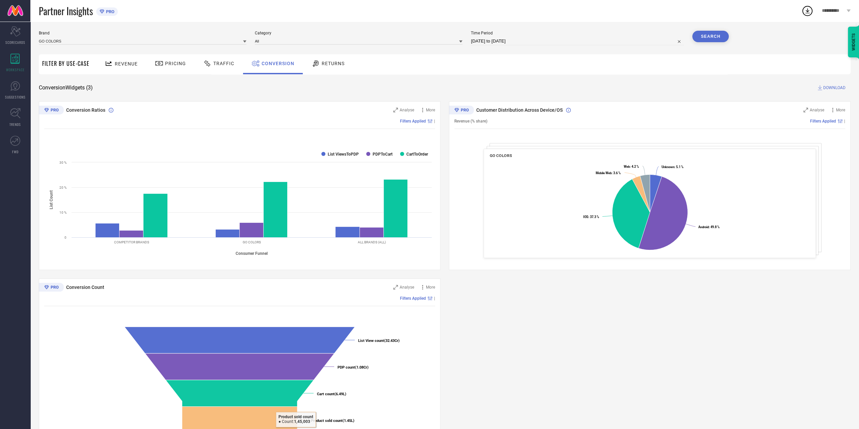
scroll to position [0, 0]
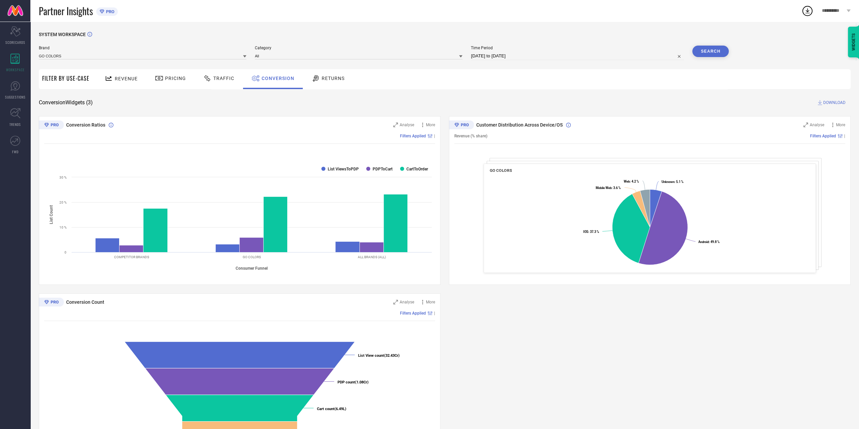
click at [537, 57] on input "[DATE] to [DATE]" at bounding box center [577, 56] width 213 height 8
select select "7"
select select "2024"
select select "8"
select select "2024"
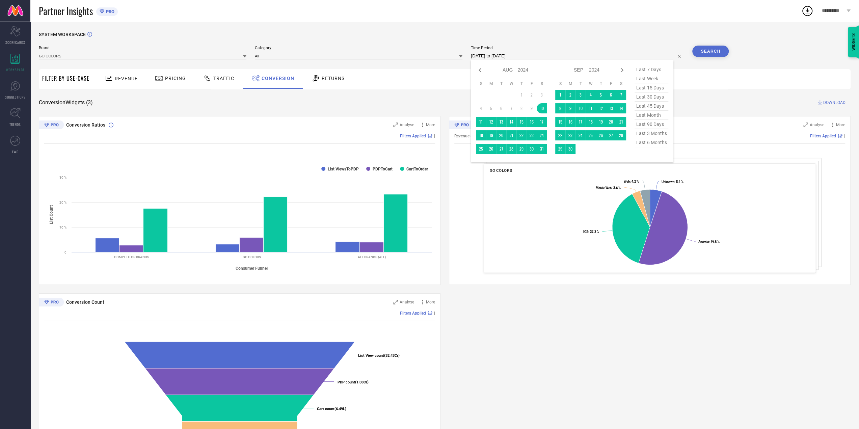
click at [481, 71] on icon at bounding box center [480, 70] width 8 height 8
select select "6"
select select "2024"
select select "7"
select select "2024"
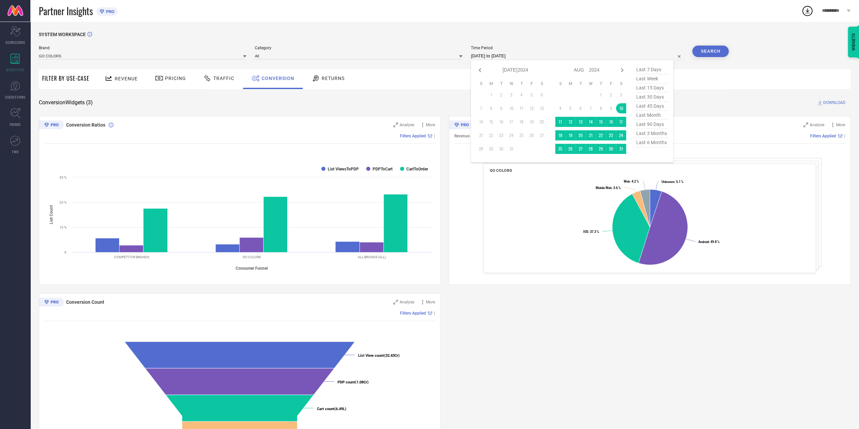
click at [623, 71] on icon at bounding box center [622, 70] width 8 height 8
select select "7"
select select "2024"
select select "8"
select select "2024"
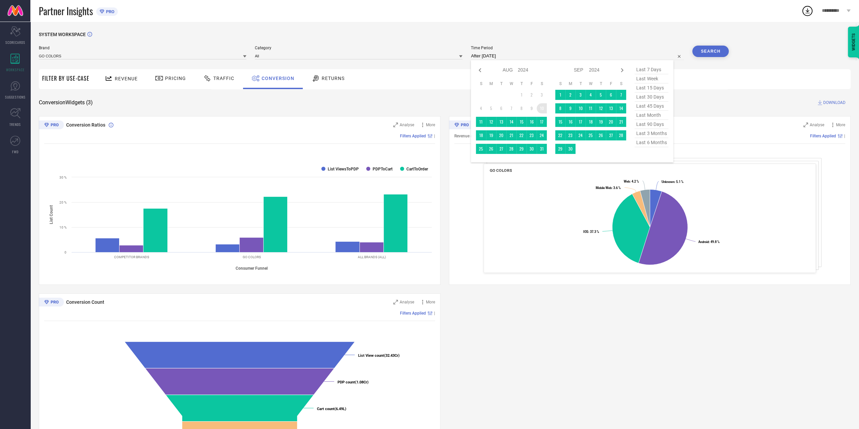
drag, startPoint x: 544, startPoint y: 108, endPoint x: 545, endPoint y: 113, distance: 5.1
click at [544, 108] on td "10" at bounding box center [542, 108] width 10 height 10
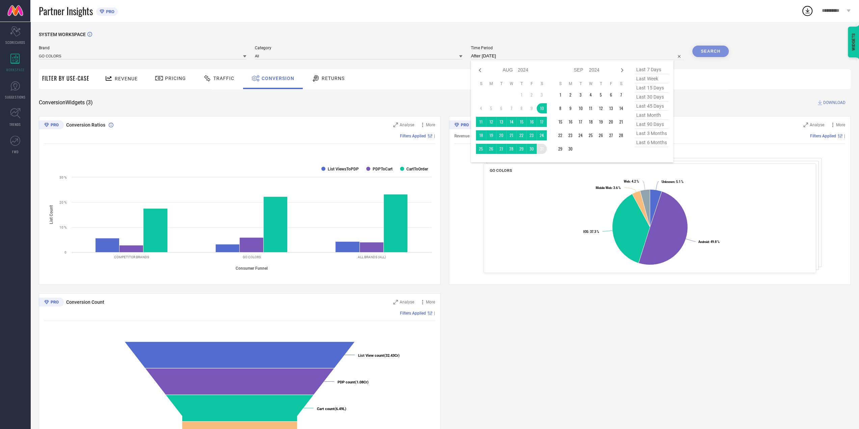
type input "[DATE] to [DATE]"
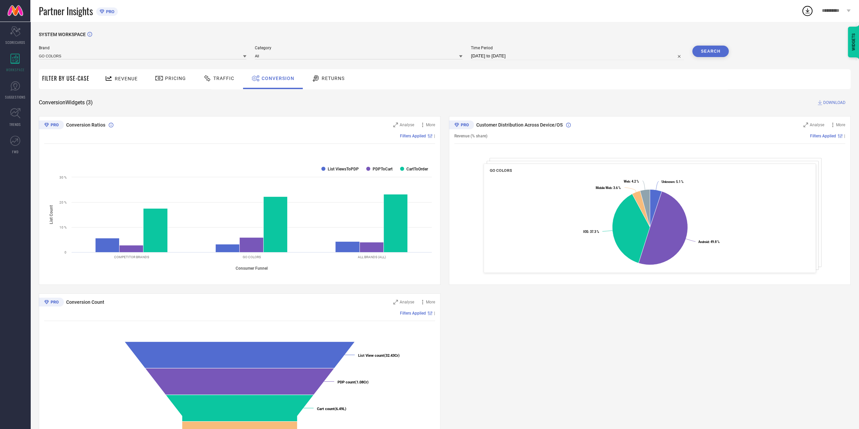
click at [712, 50] on button "Search" at bounding box center [710, 51] width 36 height 11
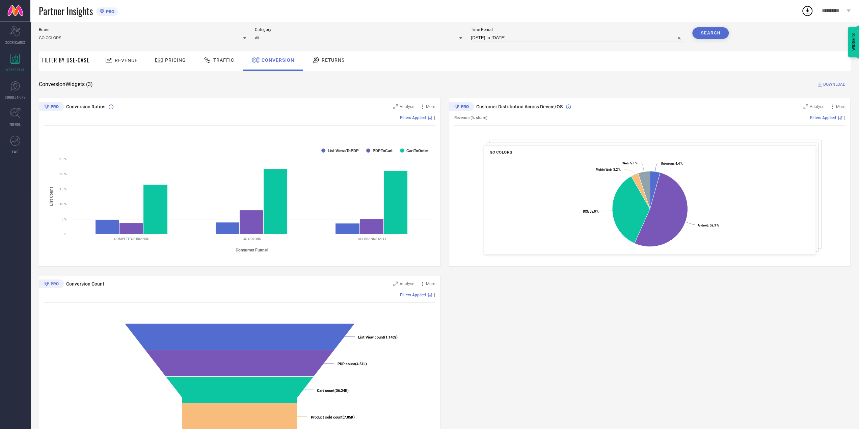
scroll to position [43, 0]
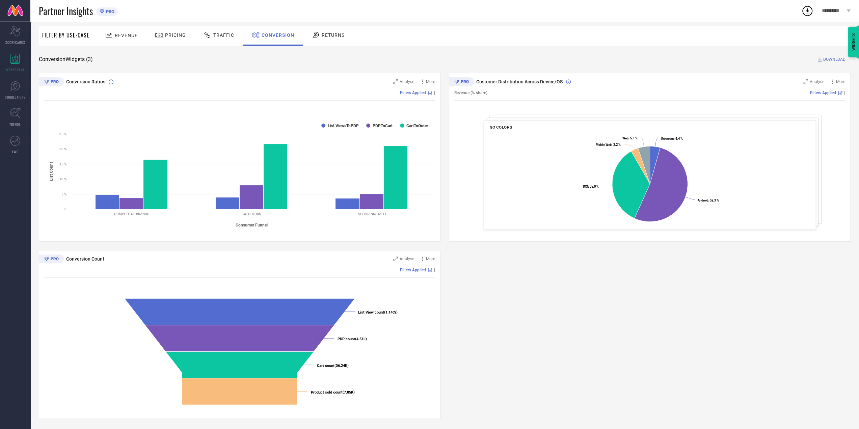
click at [523, 328] on div "Conversion Ratios Analyse More Filters Applied | Created with Highcharts 9.3.3 …" at bounding box center [445, 246] width 812 height 346
click at [430, 259] on span "More" at bounding box center [430, 259] width 9 height 5
click at [481, 289] on div "Conversion Ratios Analyse More Filters Applied | Created with Highcharts 9.3.3 …" at bounding box center [445, 246] width 812 height 346
click at [759, 63] on div "SYSTEM WORKSPACE Brand GO COLORS Category All Time Period [DATE] to [DATE] Sear…" at bounding box center [445, 204] width 812 height 430
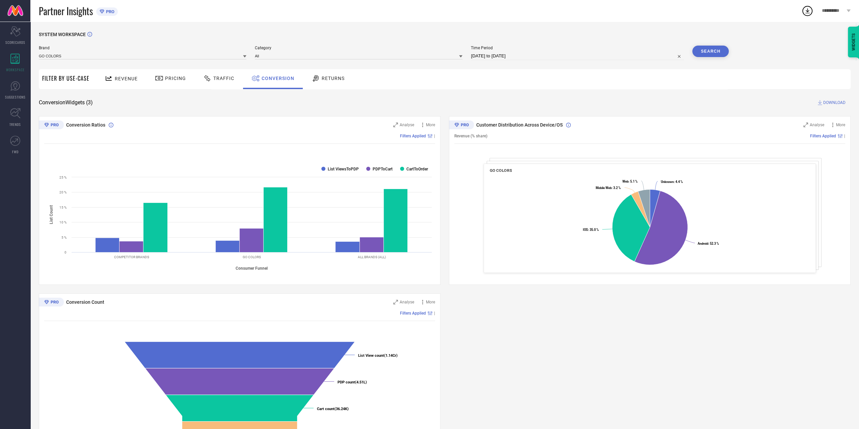
click at [632, 57] on input "[DATE] to [DATE]" at bounding box center [577, 56] width 213 height 8
select select "7"
select select "2024"
select select "8"
select select "2024"
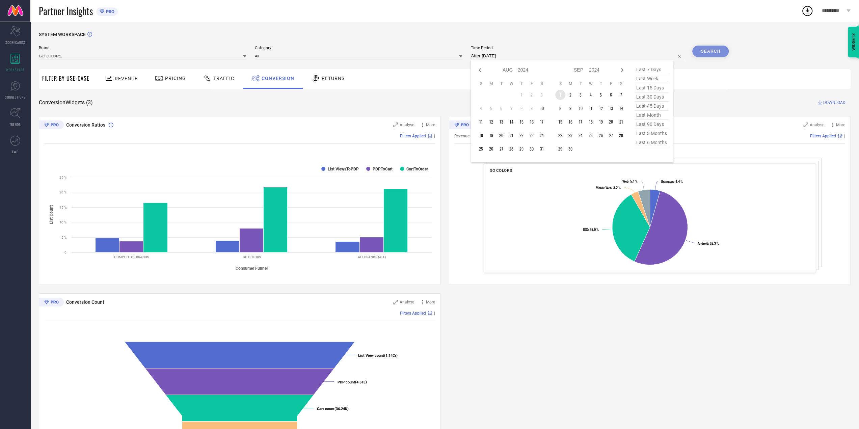
drag, startPoint x: 562, startPoint y: 95, endPoint x: 565, endPoint y: 132, distance: 37.6
click at [562, 95] on td "1" at bounding box center [560, 95] width 10 height 10
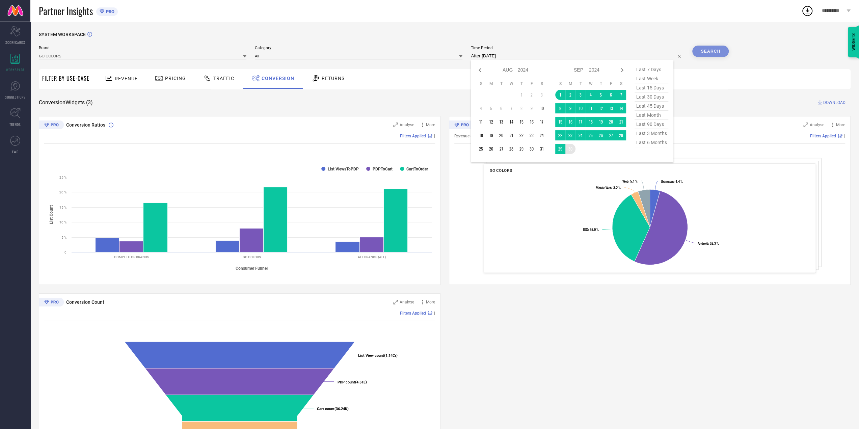
type input "[DATE] to [DATE]"
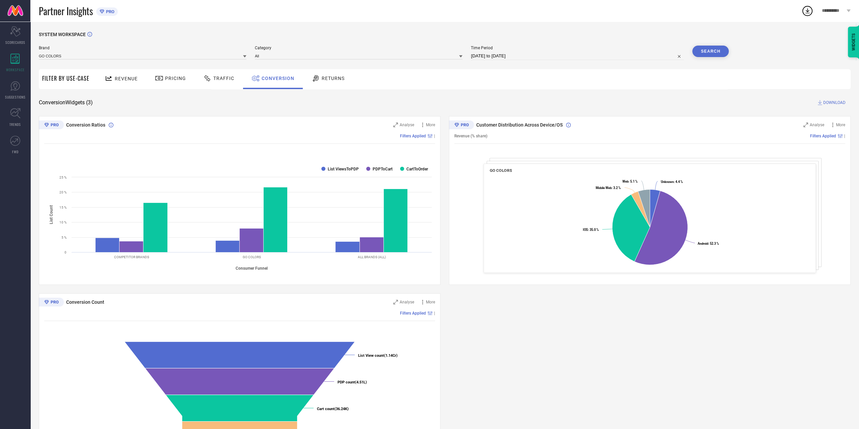
click at [711, 49] on button "Search" at bounding box center [710, 51] width 36 height 11
click at [641, 55] on input "[DATE] to [DATE]" at bounding box center [577, 56] width 213 height 8
select select "8"
select select "2024"
select select "9"
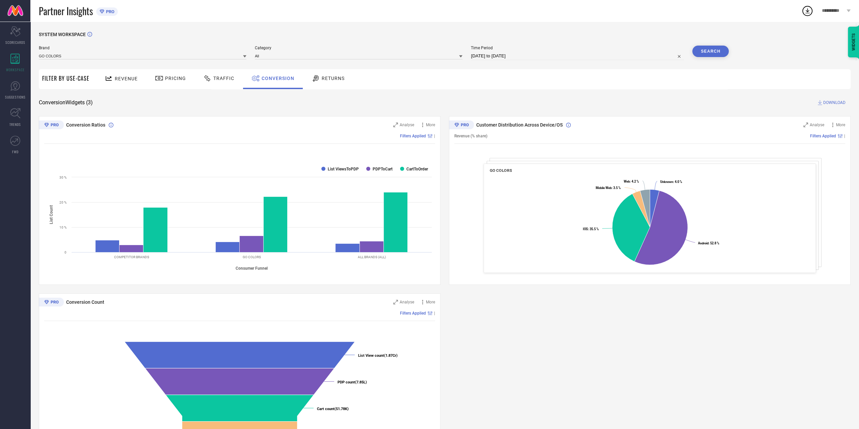
select select "2024"
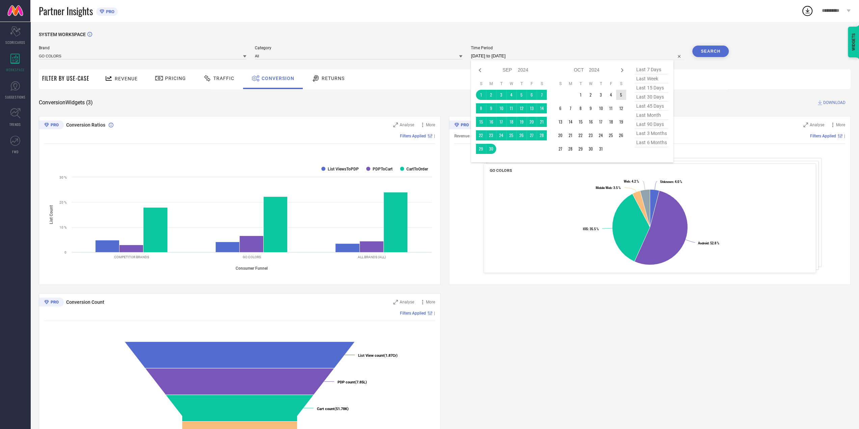
click at [622, 71] on icon at bounding box center [622, 70] width 8 height 8
select select "9"
select select "2024"
select select "10"
select select "2024"
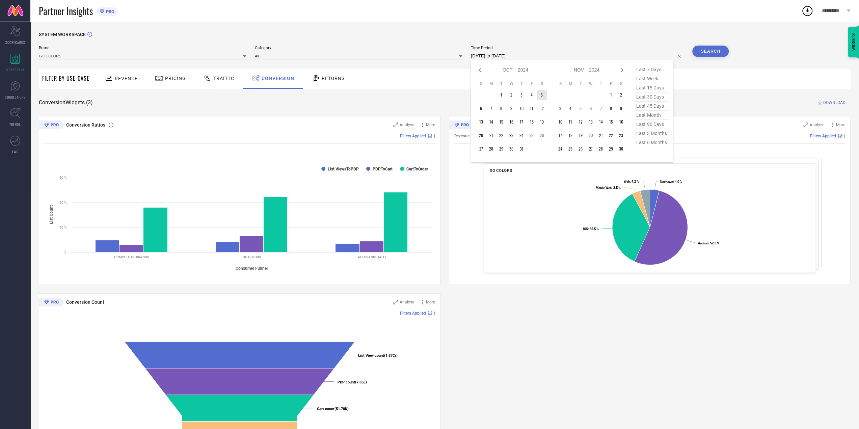
click at [622, 71] on icon at bounding box center [622, 70] width 8 height 8
select select "10"
select select "2024"
select select "11"
select select "2024"
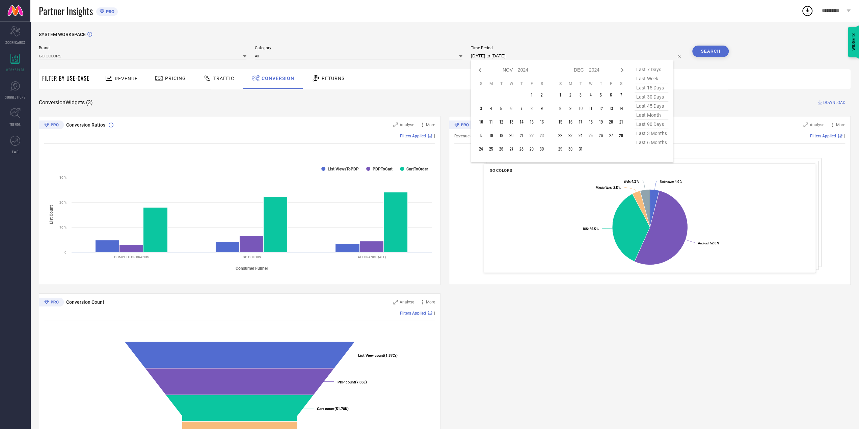
click at [622, 71] on icon at bounding box center [622, 70] width 8 height 8
select select "11"
select select "2024"
select select "2025"
click at [622, 71] on icon at bounding box center [622, 70] width 8 height 8
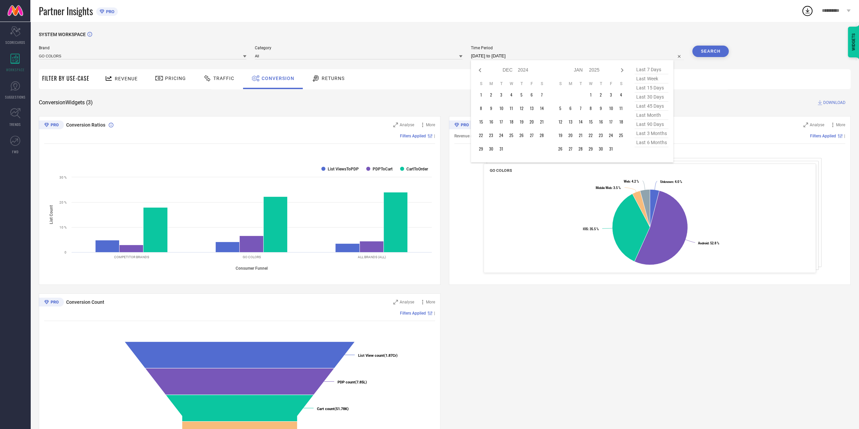
select select "2025"
select select "1"
select select "2025"
click at [622, 71] on icon at bounding box center [622, 70] width 8 height 8
select select "1"
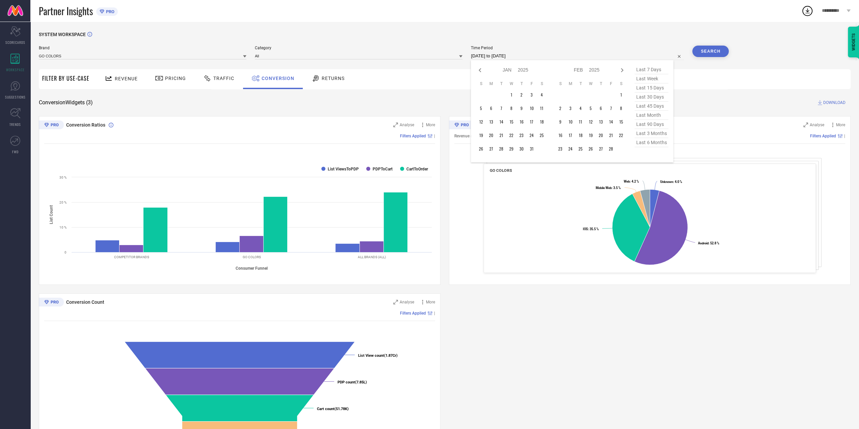
select select "2025"
select select "2"
select select "2025"
click at [622, 71] on icon at bounding box center [622, 70] width 8 height 8
select select "2"
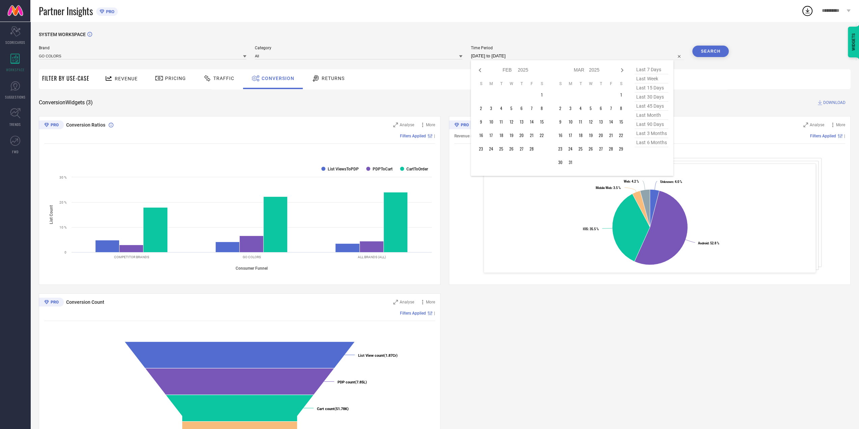
select select "2025"
select select "3"
select select "2025"
click at [622, 71] on icon at bounding box center [622, 70] width 8 height 8
select select "3"
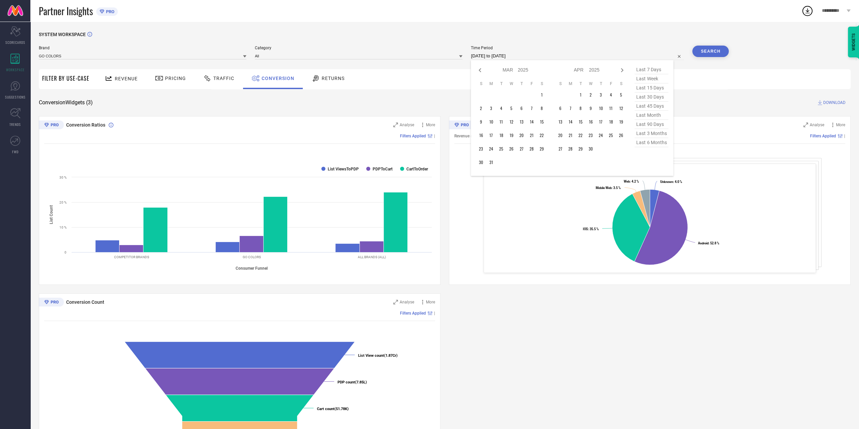
select select "2025"
select select "4"
select select "2025"
click at [622, 71] on icon at bounding box center [622, 70] width 8 height 8
select select "4"
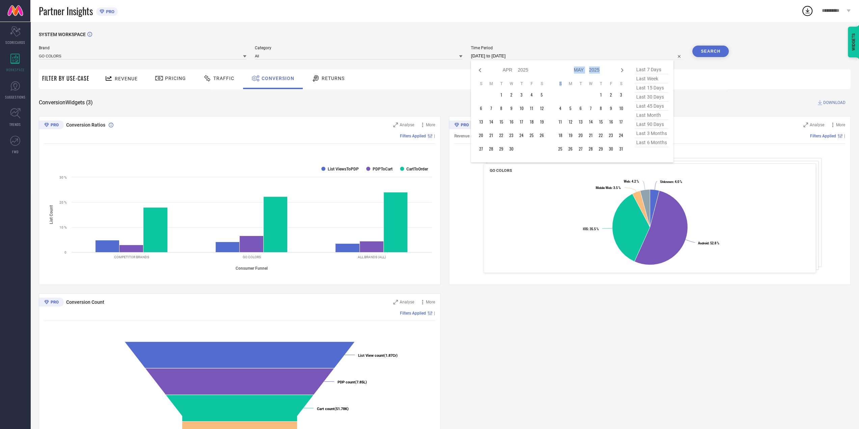
select select "2025"
select select "5"
select select "2025"
click at [622, 71] on icon at bounding box center [622, 70] width 8 height 8
select select "5"
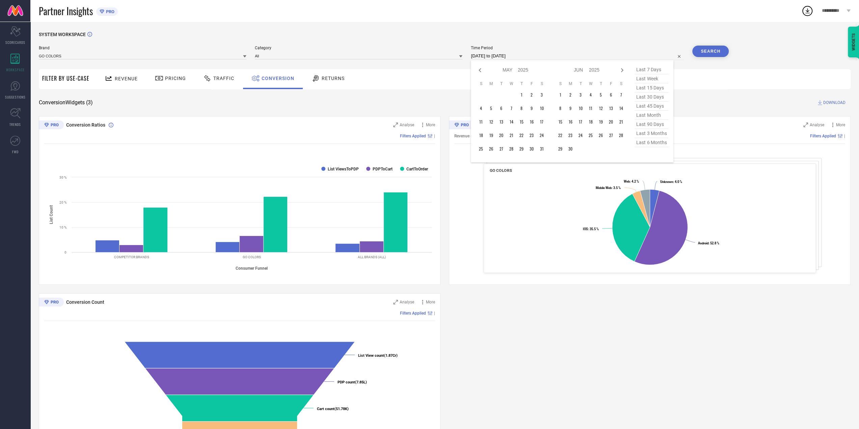
select select "2025"
select select "6"
select select "2025"
click at [622, 70] on icon at bounding box center [622, 70] width 8 height 8
select select "6"
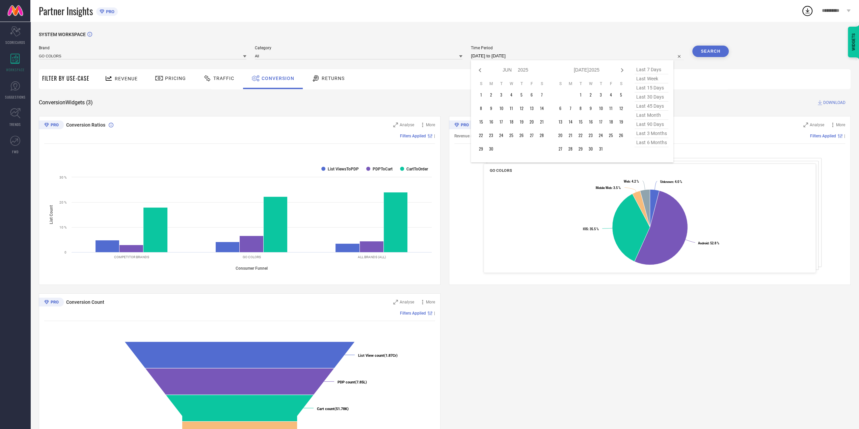
select select "2025"
select select "7"
select select "2025"
drag, startPoint x: 610, startPoint y: 97, endPoint x: 631, endPoint y: 120, distance: 31.3
click at [611, 97] on td "1" at bounding box center [611, 95] width 10 height 10
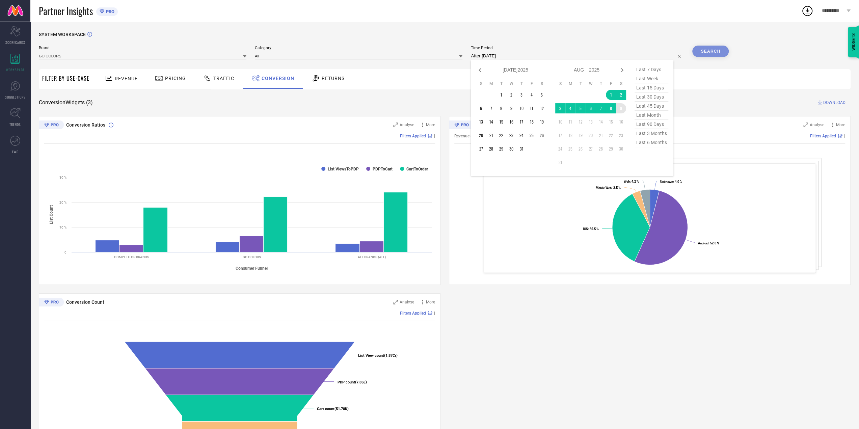
type input "[DATE] to [DATE]"
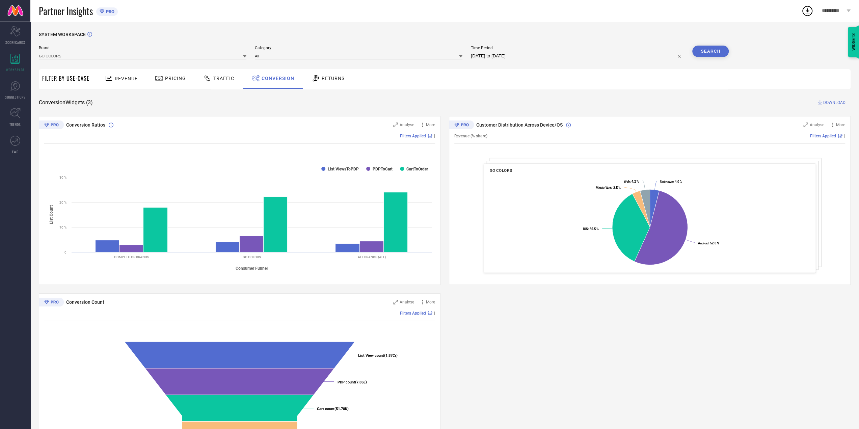
click at [713, 50] on button "Search" at bounding box center [710, 51] width 36 height 11
click at [7, 34] on div "Scorecard SCORECARDS" at bounding box center [15, 35] width 30 height 27
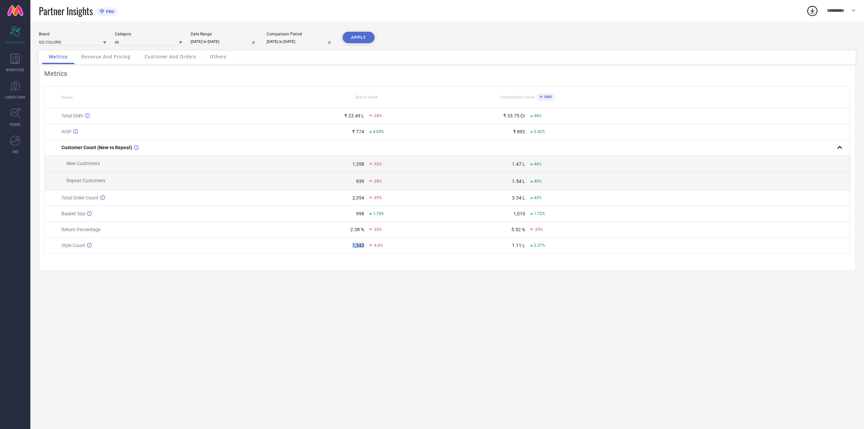
drag, startPoint x: 352, startPoint y: 247, endPoint x: 363, endPoint y: 247, distance: 10.5
click at [363, 247] on div "1,343" at bounding box center [358, 245] width 12 height 5
click at [316, 41] on input "[DATE] to [DATE]" at bounding box center [301, 41] width 68 height 7
select select "6"
select select "2025"
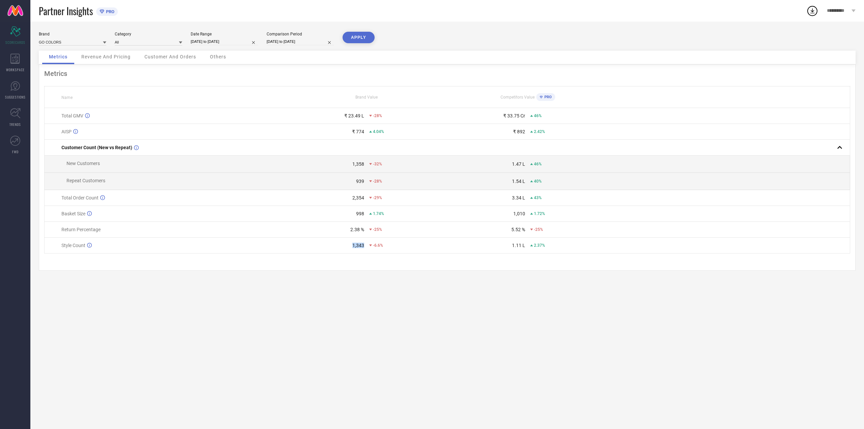
select select "7"
select select "2025"
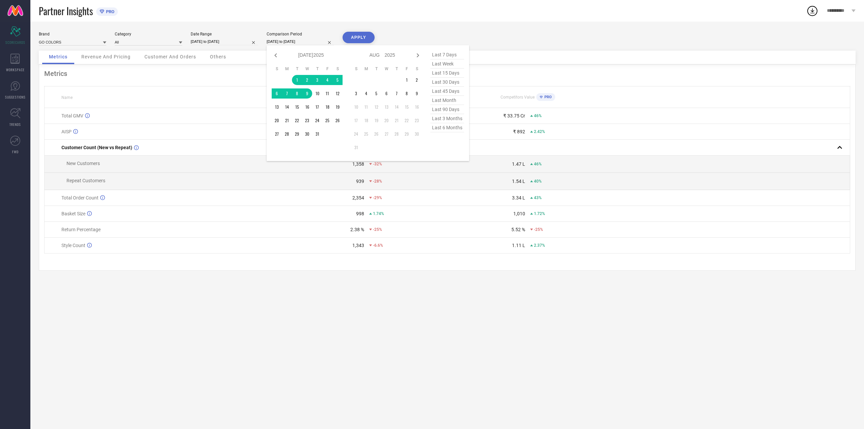
click at [277, 57] on icon at bounding box center [276, 55] width 8 height 8
select select "5"
select select "2025"
select select "6"
select select "2025"
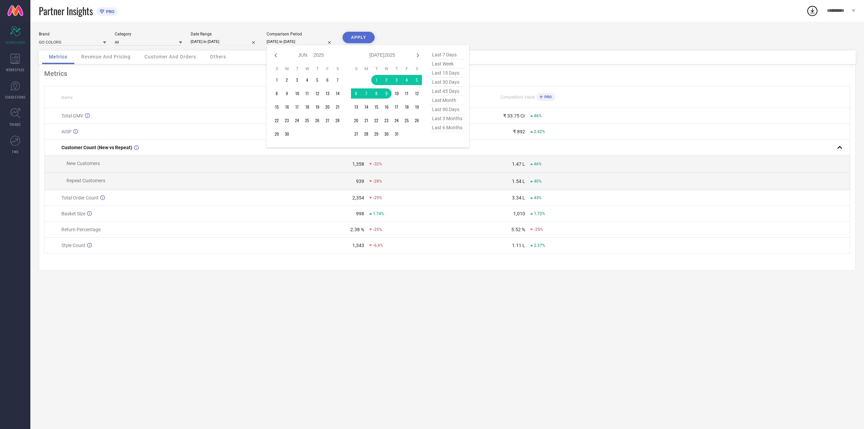
click at [277, 57] on icon at bounding box center [276, 55] width 8 height 8
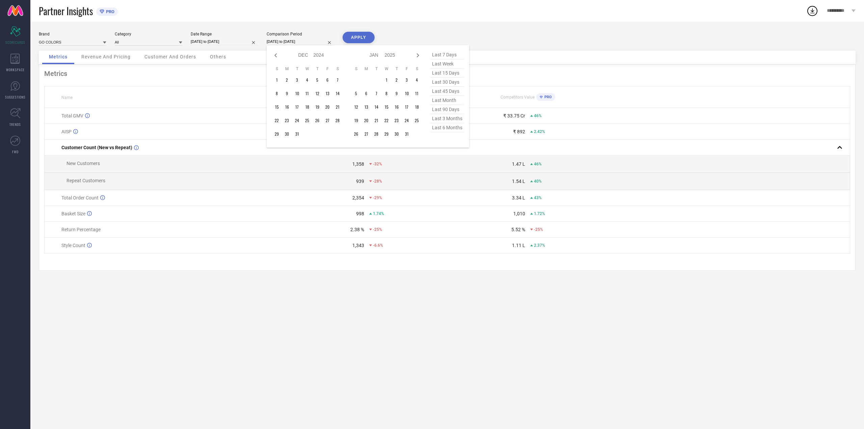
click at [277, 57] on icon at bounding box center [276, 55] width 8 height 8
click at [318, 80] on td "1" at bounding box center [317, 80] width 10 height 10
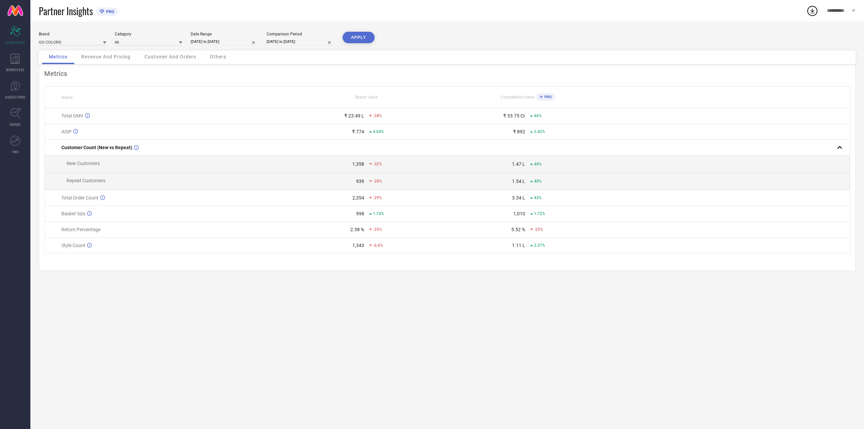
click at [352, 42] on button "APPLY" at bounding box center [359, 37] width 32 height 11
drag, startPoint x: 513, startPoint y: 247, endPoint x: 551, endPoint y: 246, distance: 37.1
click at [551, 246] on div "1.11 L 24%" at bounding box center [528, 245] width 160 height 5
click at [551, 248] on div "24%" at bounding box center [569, 245] width 78 height 5
drag, startPoint x: 348, startPoint y: 249, endPoint x: 388, endPoint y: 250, distance: 39.2
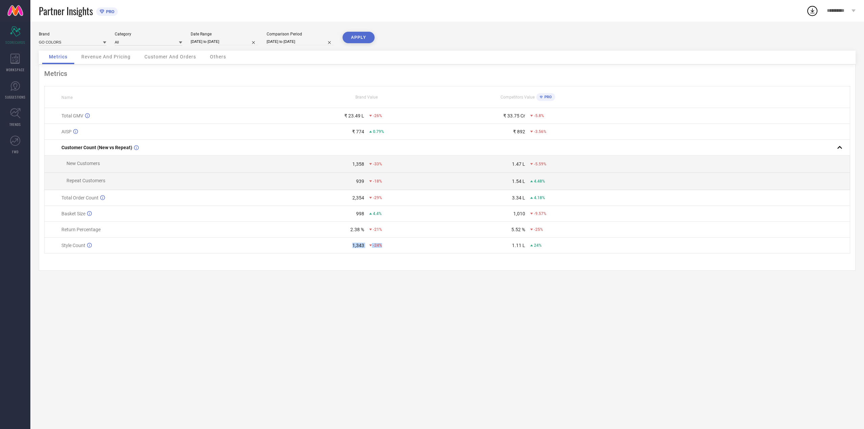
click at [388, 250] on td "1,343 -24%" at bounding box center [366, 246] width 161 height 16
click at [386, 279] on div "Brand GO COLORS Category All Date Range [DATE] to [DATE] Comparison Period [DAT…" at bounding box center [447, 225] width 834 height 407
